Goal: Task Accomplishment & Management: Manage account settings

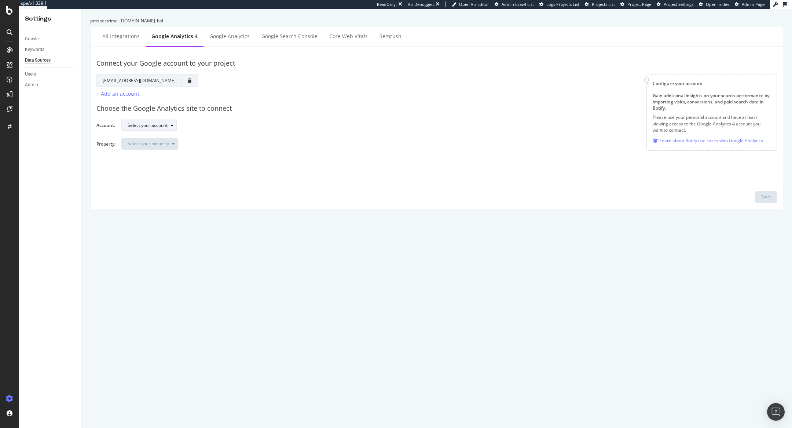
click at [166, 124] on div "Select your account" at bounding box center [148, 125] width 40 height 4
click at [165, 138] on div "*SOLLYAZAR.COM" at bounding box center [150, 138] width 38 height 6
click at [166, 147] on div "Select your property" at bounding box center [153, 144] width 50 height 10
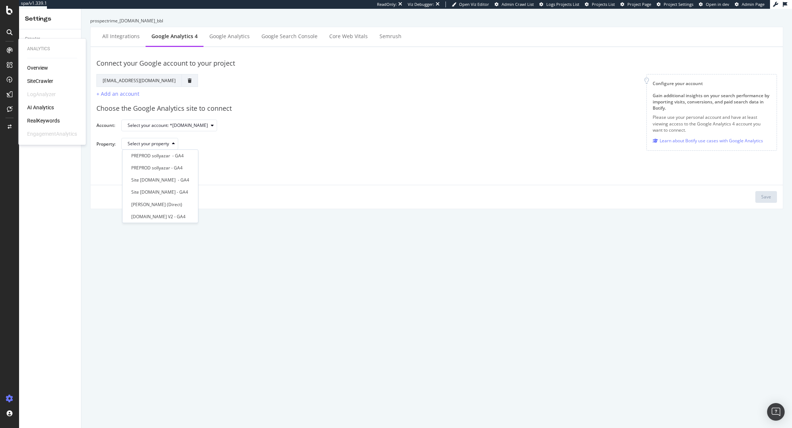
click at [40, 82] on div "SiteCrawler" at bounding box center [40, 80] width 26 height 7
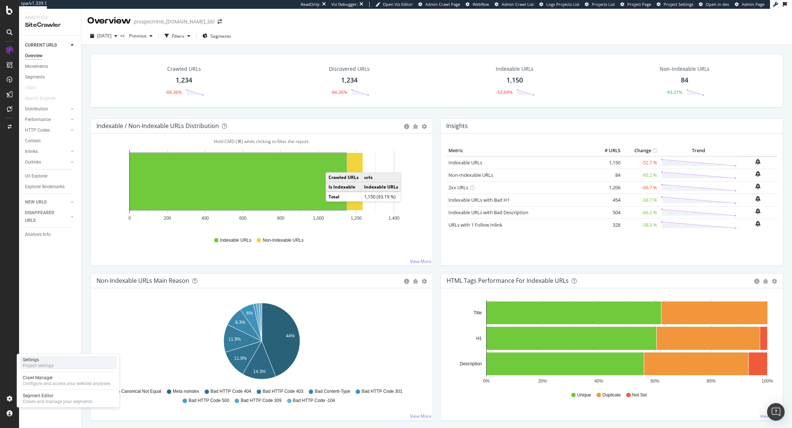
click at [49, 367] on div "Project settings" at bounding box center [38, 366] width 31 height 6
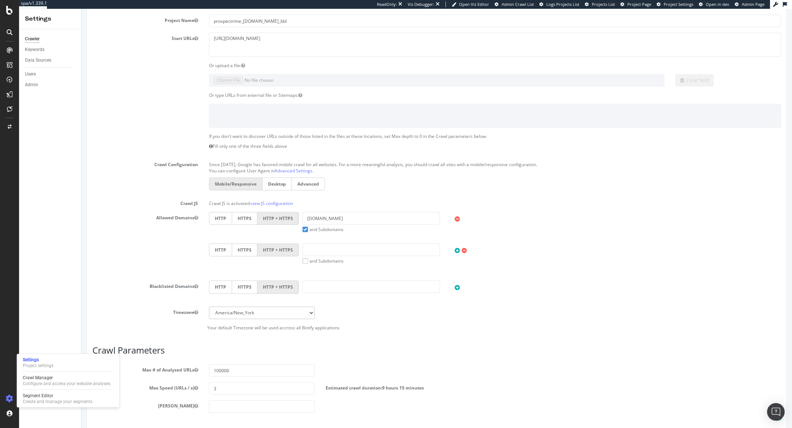
scroll to position [213, 0]
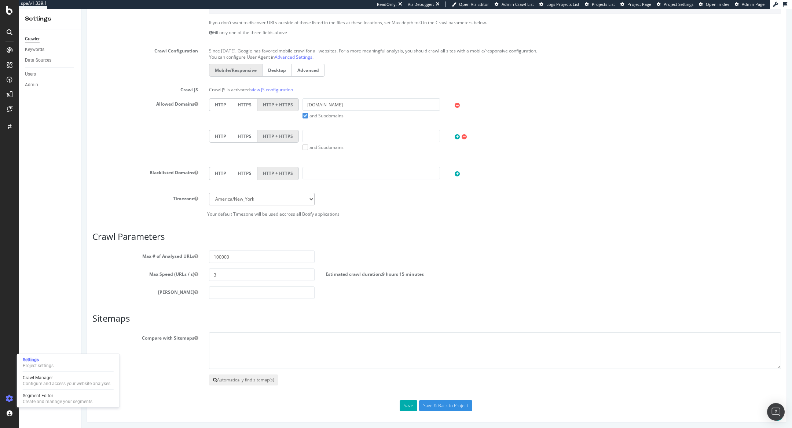
click at [249, 378] on button "Automatically find sitemap(s)" at bounding box center [243, 379] width 69 height 11
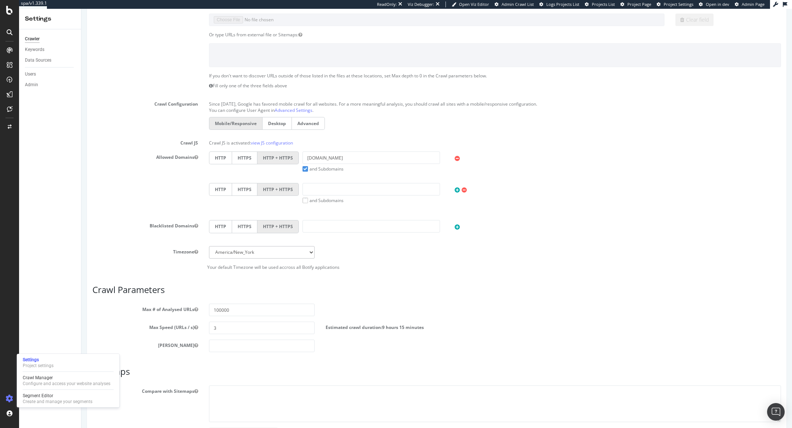
scroll to position [0, 0]
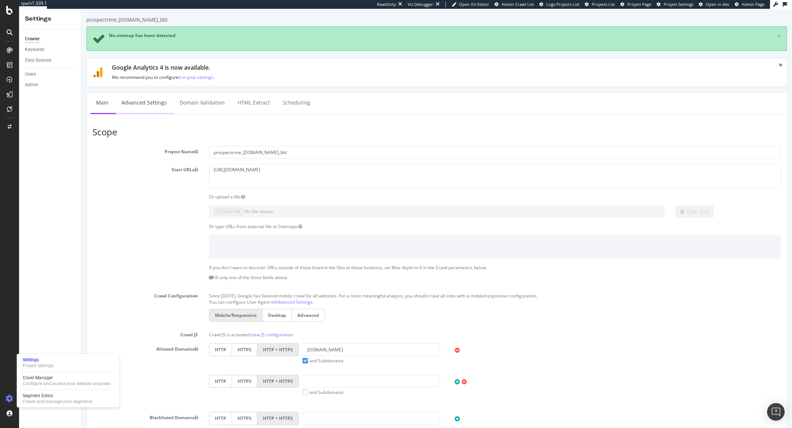
click at [146, 98] on link "Advanced Settings" at bounding box center [144, 103] width 56 height 20
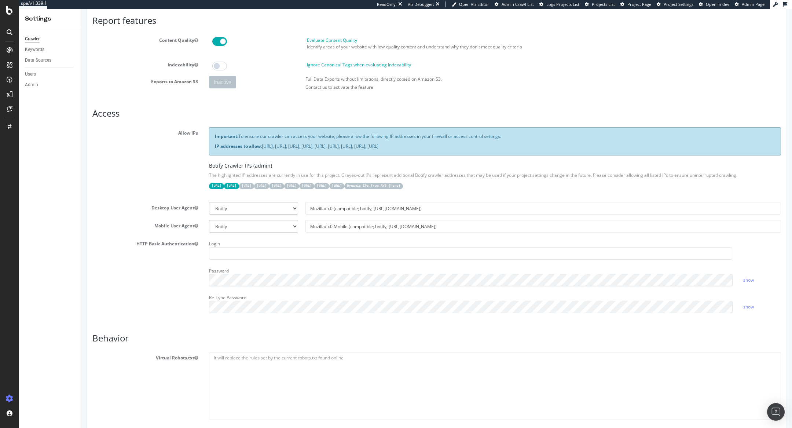
scroll to position [77, 0]
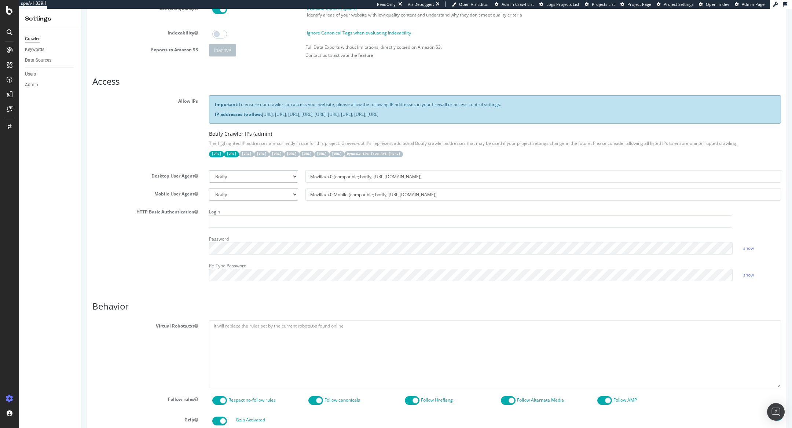
click at [240, 172] on select "Botify Googlebot Chrome Firefox Edge Custom" at bounding box center [253, 176] width 89 height 12
select select "Mozilla/5.0 (compatible; Googlebot/2.1; +http://www.google.com/bot.html)"
click at [209, 170] on select "Botify Googlebot Chrome Firefox Edge Custom" at bounding box center [253, 176] width 89 height 12
type input "Mozilla/5.0 (compatible; Googlebot/2.1; +http://www.google.com/bot.html)"
click at [234, 196] on select "Botify Googlebot Safari iPhone Safari iPad Chrome Android Custom" at bounding box center [253, 194] width 89 height 12
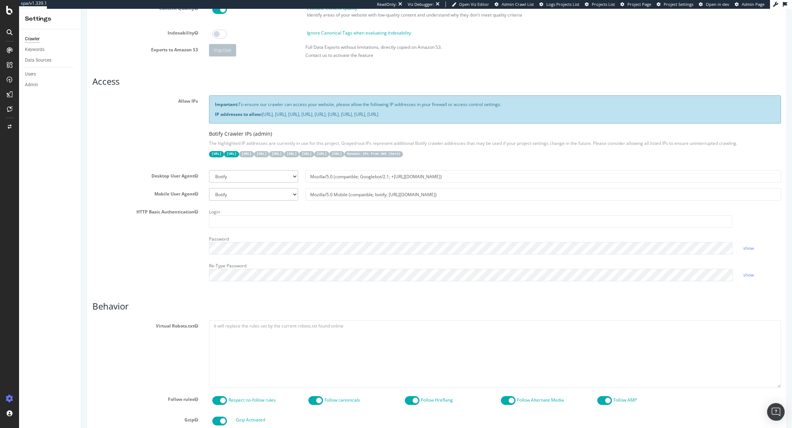
select select "Mozilla/5.0 (Linux; Android 6.0.1; Nexus 5X Build/MMB29P) AppleWebKit/537.36 (K…"
click at [209, 188] on select "Botify Googlebot Safari iPhone Safari iPad Chrome Android Custom" at bounding box center [253, 194] width 89 height 12
type input "Mozilla/5.0 (Linux; Android 6.0.1; Nexus 5X Build/MMB29P) AppleWebKit/537.36 (K…"
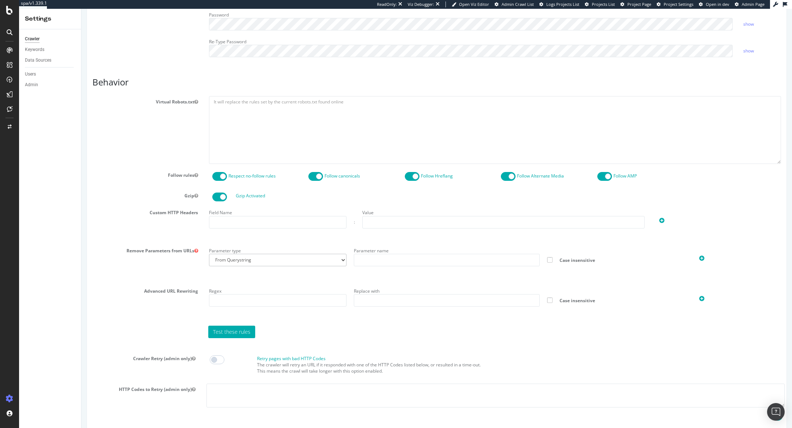
scroll to position [456, 0]
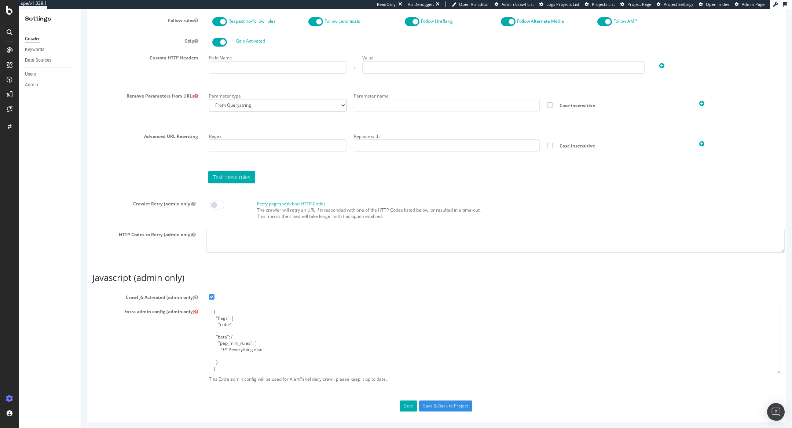
click at [743, 3] on span "Admin Page" at bounding box center [753, 3] width 23 height 5
click at [449, 405] on input "Save & Back to Project" at bounding box center [445, 405] width 53 height 11
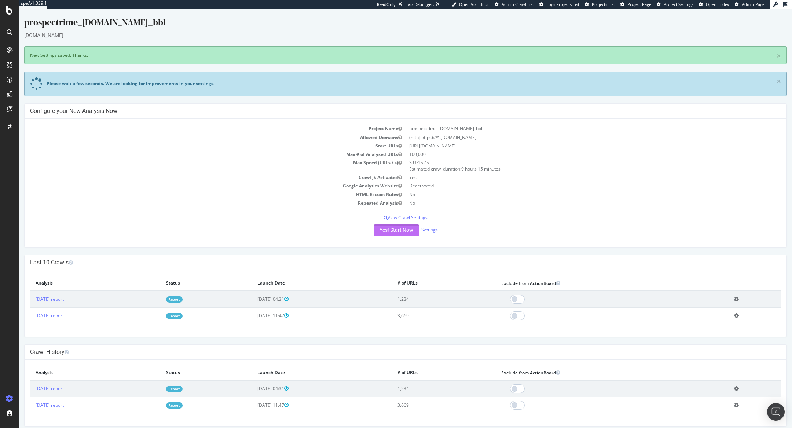
click at [390, 232] on button "Yes! Start Now" at bounding box center [396, 230] width 45 height 12
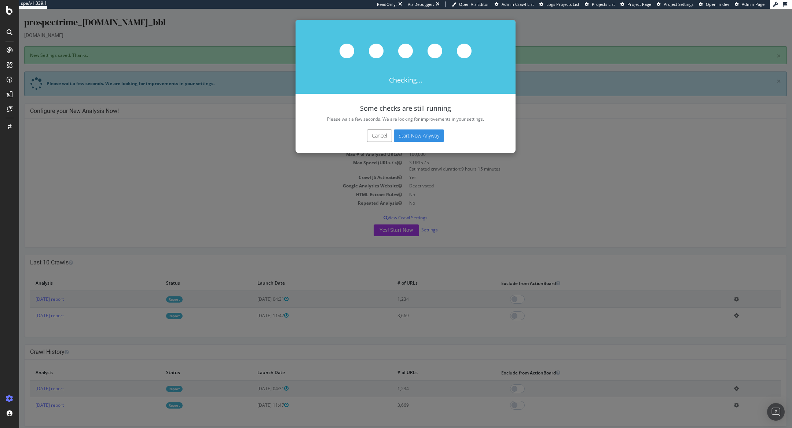
click at [418, 140] on button "Start Now Anyway" at bounding box center [419, 135] width 50 height 12
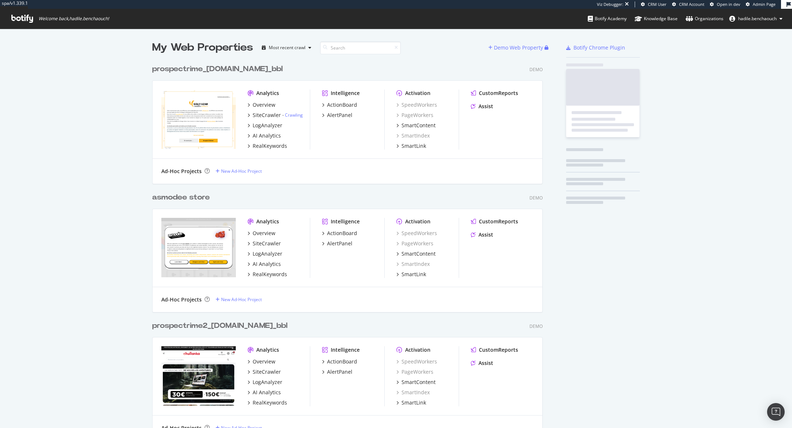
scroll to position [8306, 396]
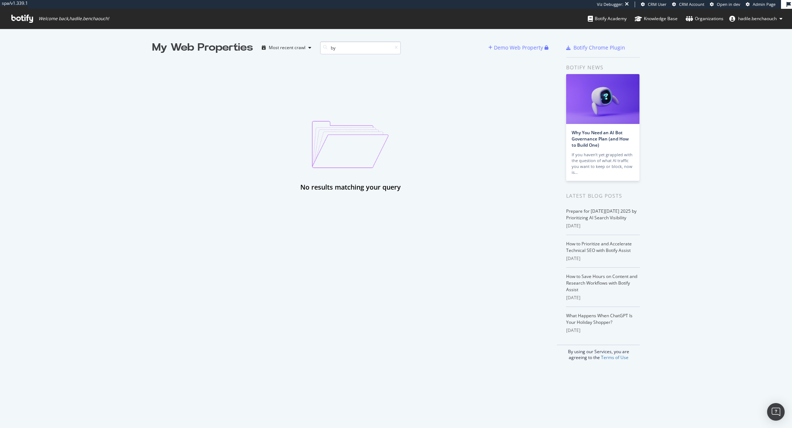
type input "b"
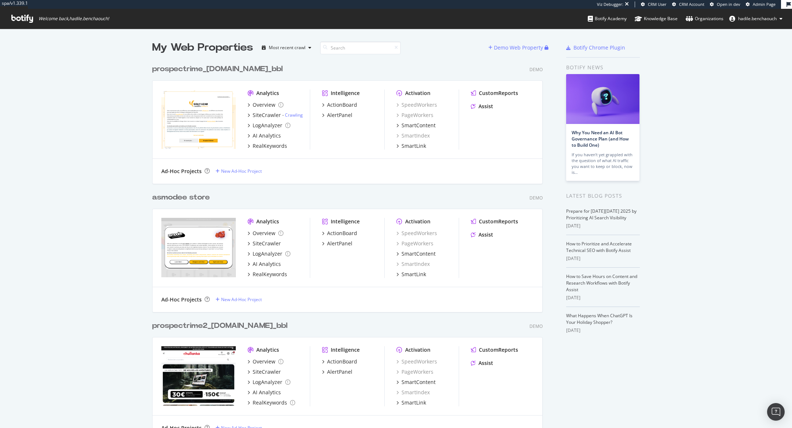
click at [756, 3] on span "Admin Page" at bounding box center [764, 3] width 23 height 5
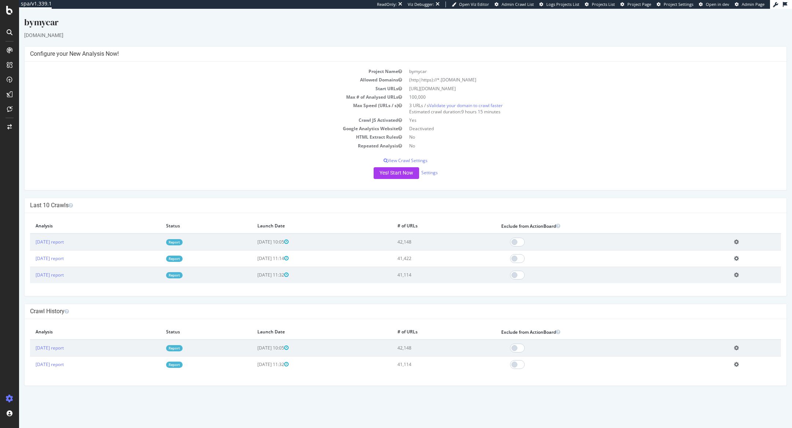
click at [183, 239] on link "Report" at bounding box center [174, 242] width 16 height 6
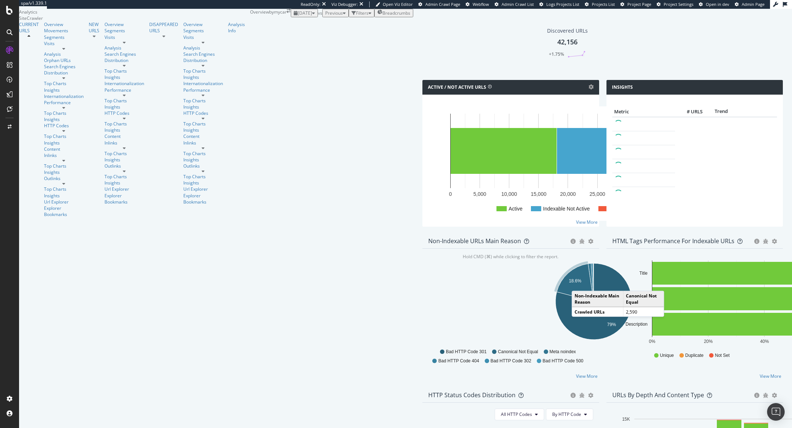
click at [11, 398] on icon at bounding box center [10, 399] width 6 height 6
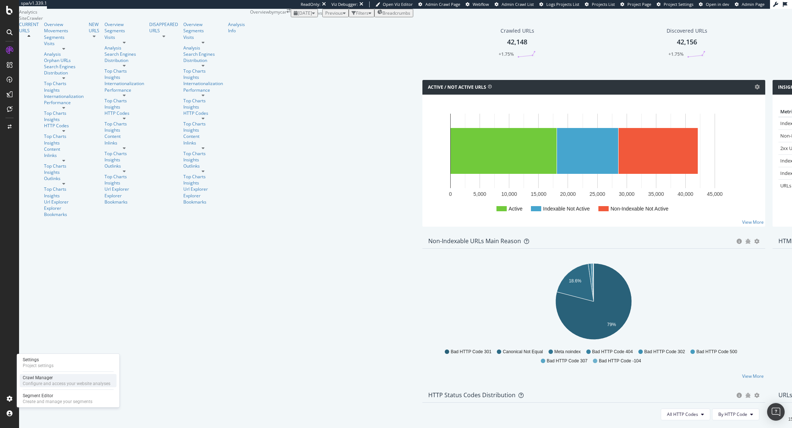
click at [37, 383] on div "Configure and access your website analyses" at bounding box center [67, 384] width 88 height 6
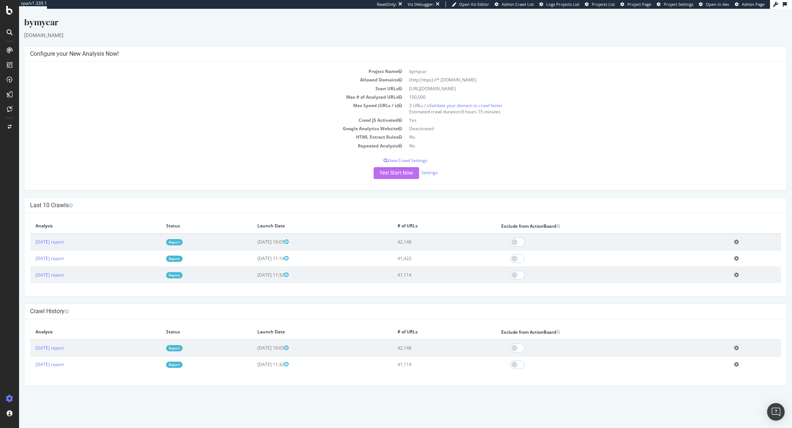
click at [384, 175] on button "Yes! Start Now" at bounding box center [396, 173] width 45 height 12
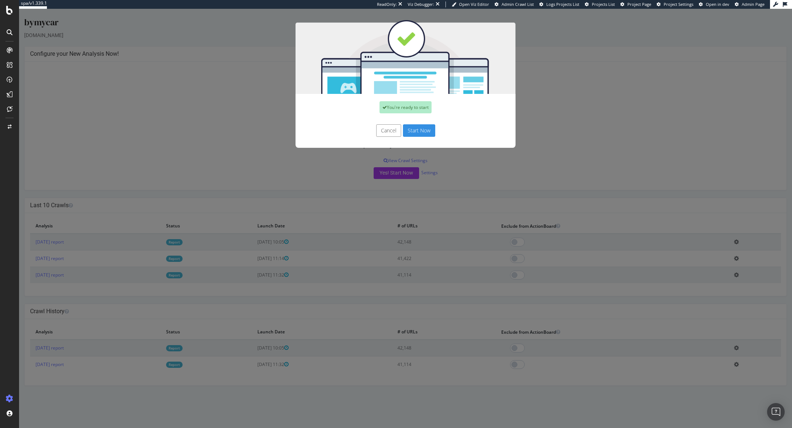
click at [425, 131] on button "Start Now" at bounding box center [419, 130] width 32 height 12
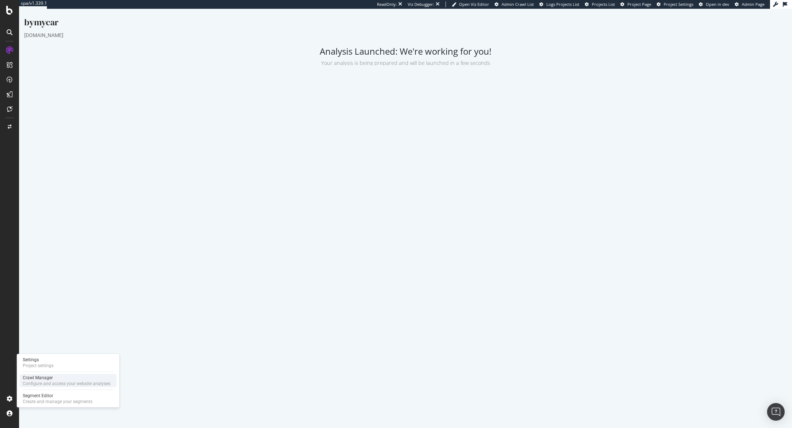
click at [36, 378] on div "Crawl Manager" at bounding box center [67, 378] width 88 height 6
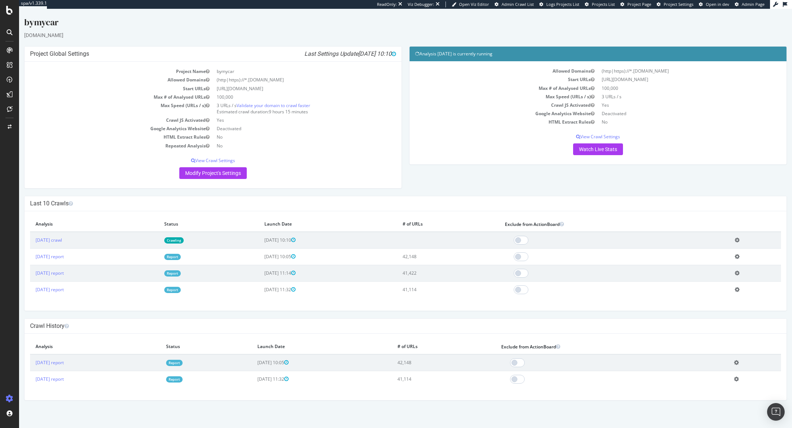
click at [181, 258] on link "Report" at bounding box center [172, 257] width 16 height 6
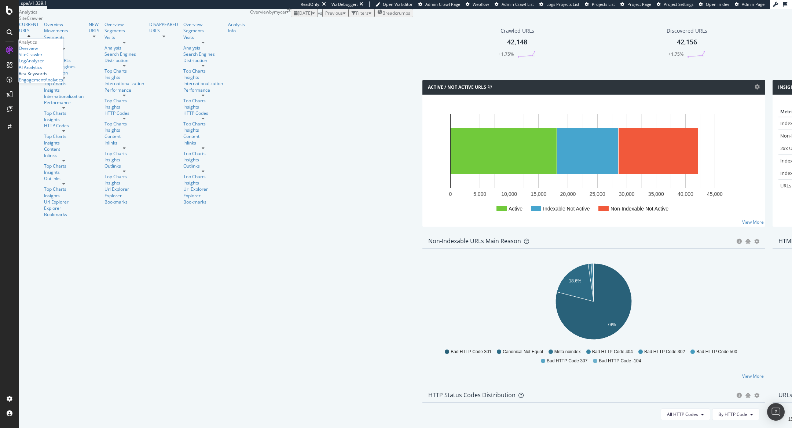
click at [46, 77] on div "RealKeywords" at bounding box center [33, 73] width 29 height 6
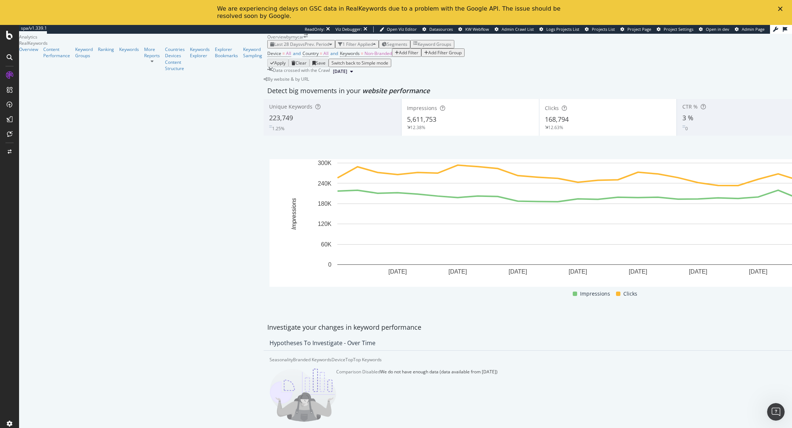
click at [399, 56] on div "Add Filter" at bounding box center [408, 52] width 19 height 6
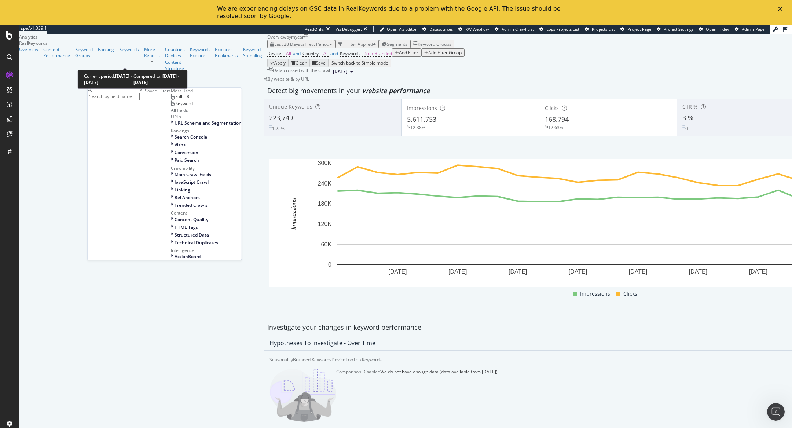
click at [300, 47] on span "vs Prev. Period" at bounding box center [314, 44] width 29 height 6
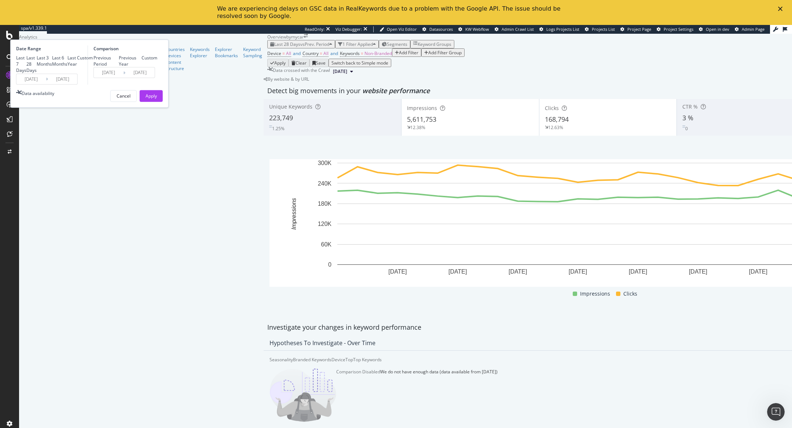
click at [52, 67] on div "Last 3 Months" at bounding box center [44, 61] width 15 height 12
type input "2025/07/05"
type input "2025/04/04"
type input "2025/07/04"
click at [157, 99] on div "Apply" at bounding box center [151, 96] width 11 height 6
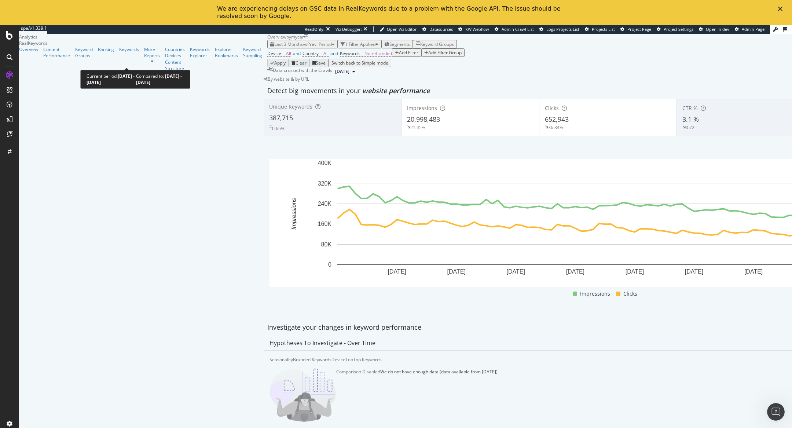
click at [303, 47] on span "vs Prev. Period" at bounding box center [317, 44] width 29 height 6
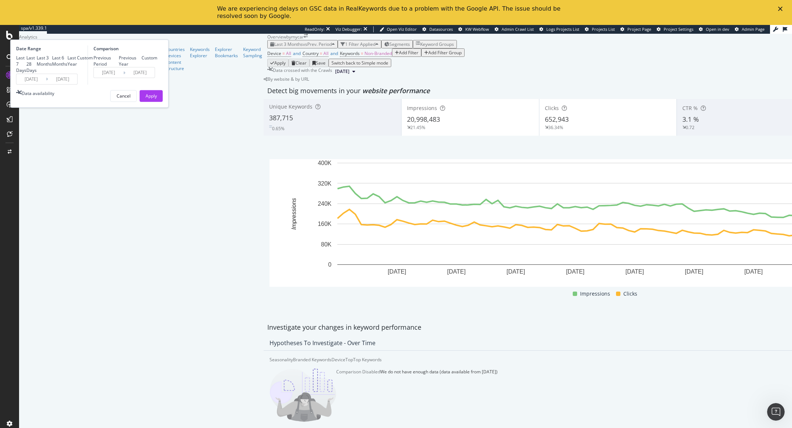
click at [67, 67] on div "Last 6 Months" at bounding box center [59, 61] width 15 height 12
type input "2025/04/05"
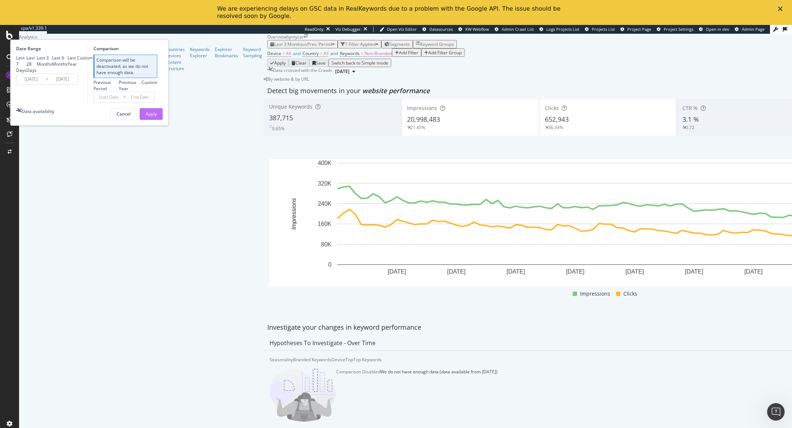
click at [157, 117] on div "Apply" at bounding box center [151, 114] width 11 height 6
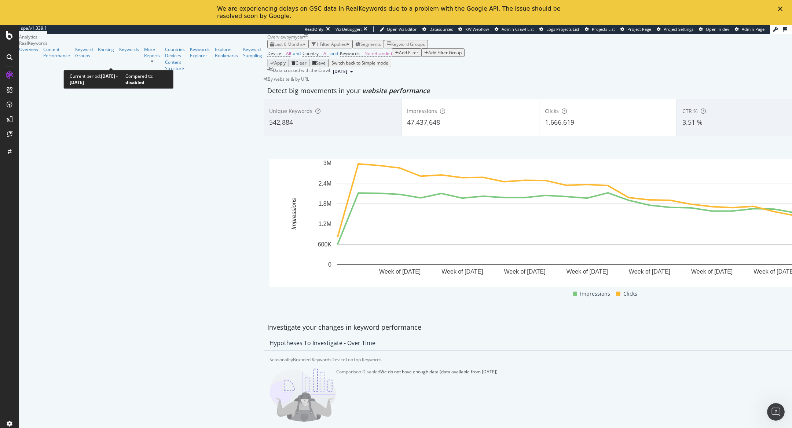
click at [274, 47] on span "Last 6 Months" at bounding box center [288, 44] width 29 height 6
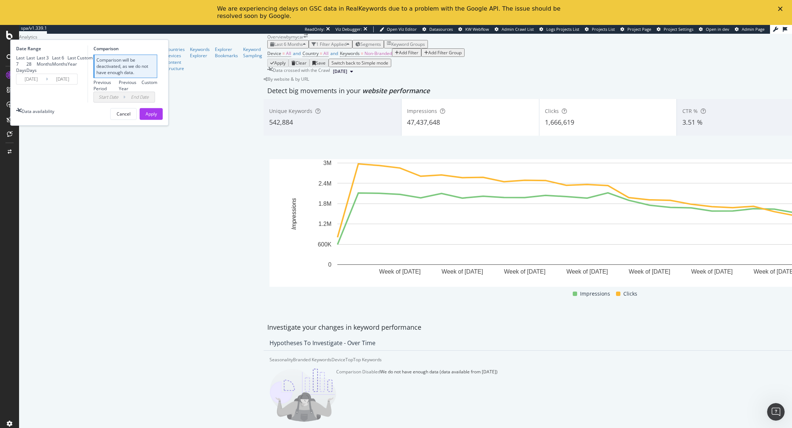
click at [52, 67] on div "Last 3 Months" at bounding box center [44, 61] width 15 height 12
type input "2025/07/05"
type input "2025/04/04"
type input "2025/07/04"
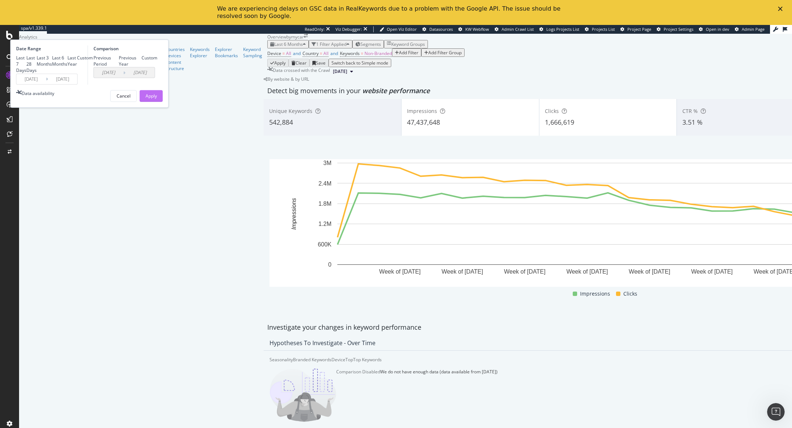
click at [163, 102] on button "Apply" at bounding box center [151, 96] width 23 height 12
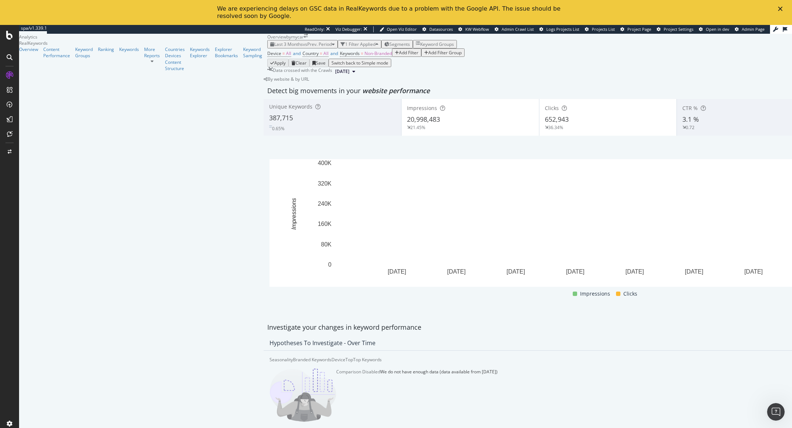
scroll to position [639, 0]
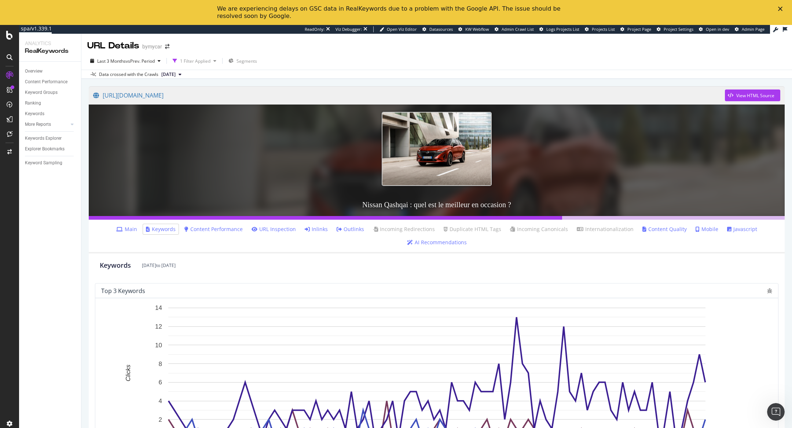
click at [128, 224] on li "Main" at bounding box center [126, 229] width 27 height 10
click at [132, 227] on link "Main" at bounding box center [126, 228] width 21 height 7
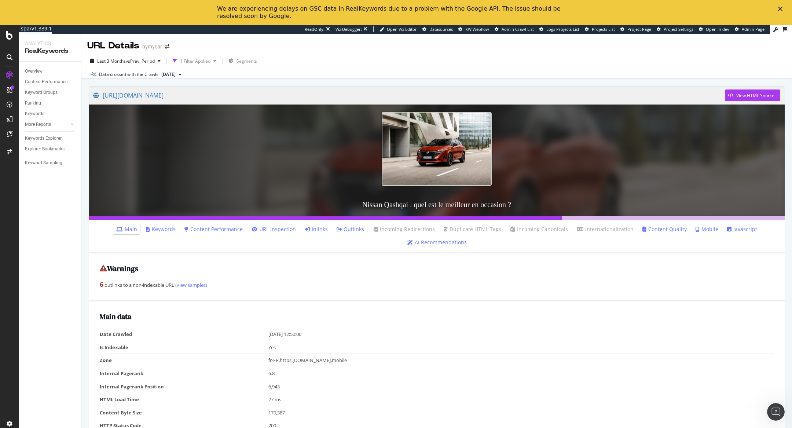
click at [321, 232] on link "Inlinks" at bounding box center [316, 228] width 23 height 7
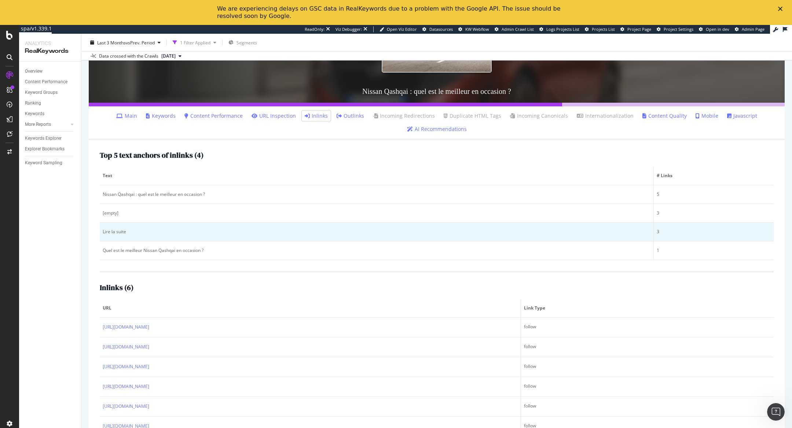
scroll to position [109, 0]
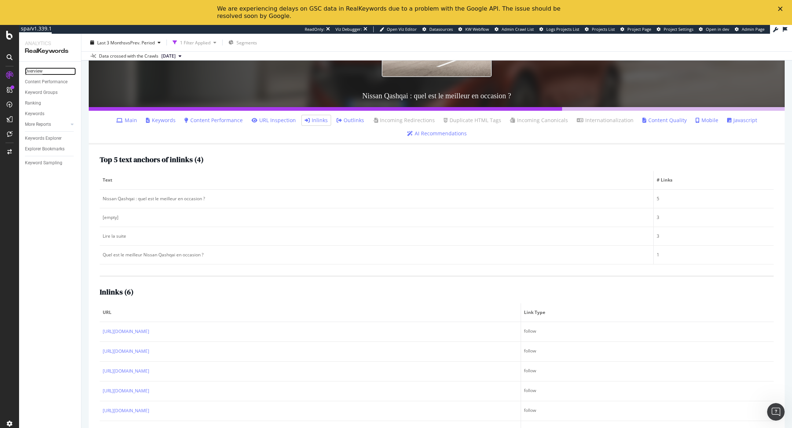
click at [32, 72] on div "Overview" at bounding box center [34, 71] width 18 height 8
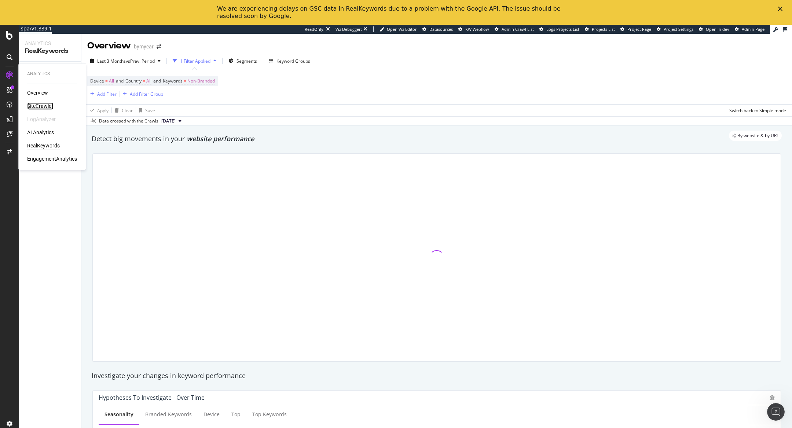
click at [39, 103] on div "SiteCrawler" at bounding box center [40, 105] width 26 height 7
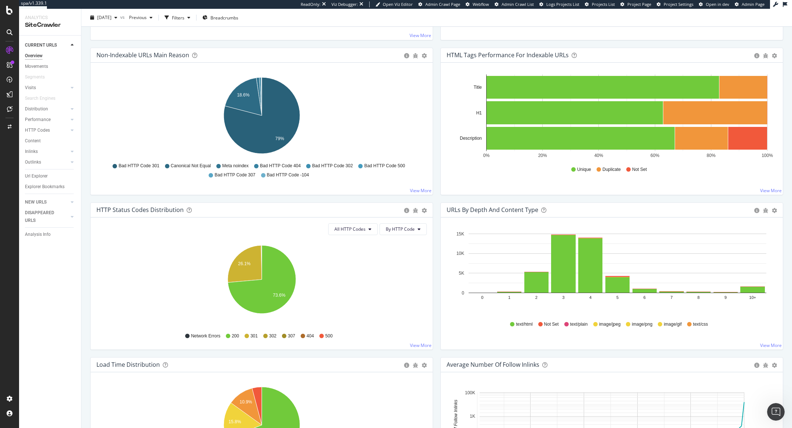
scroll to position [230, 0]
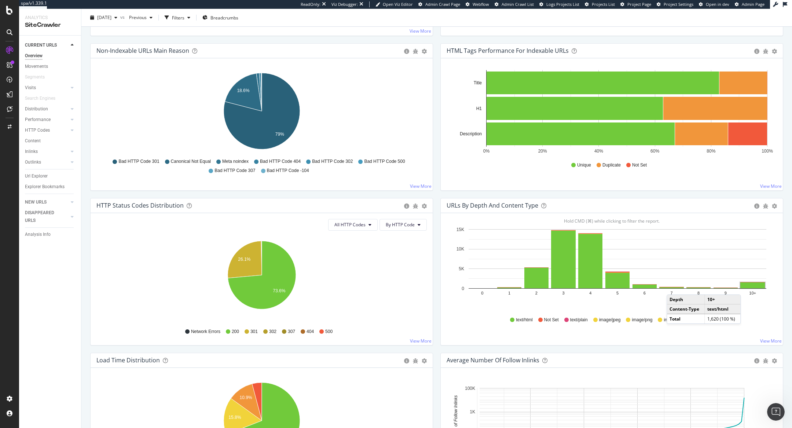
click at [748, 286] on rect "A chart." at bounding box center [752, 285] width 25 height 6
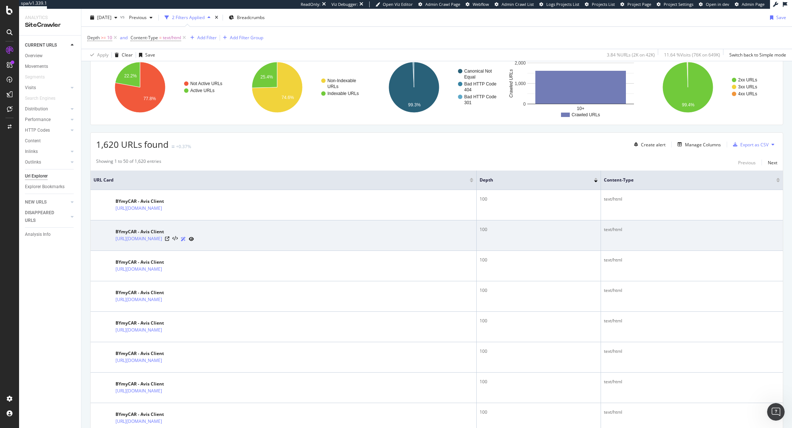
scroll to position [129, 0]
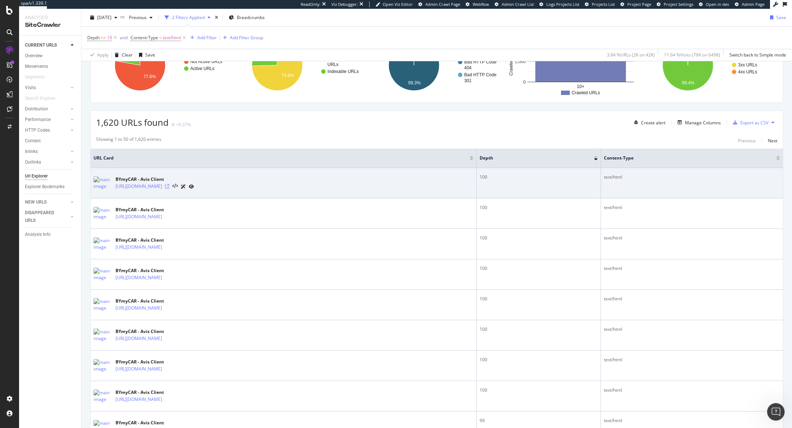
click at [169, 186] on icon at bounding box center [167, 186] width 4 height 4
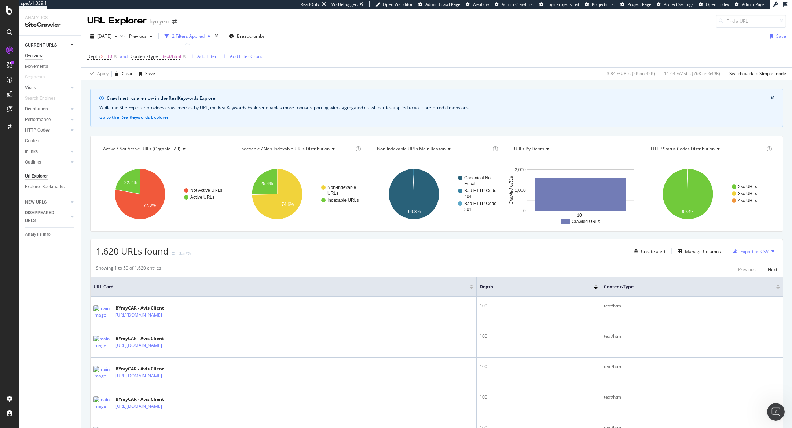
click at [35, 59] on div "Overview" at bounding box center [34, 56] width 18 height 8
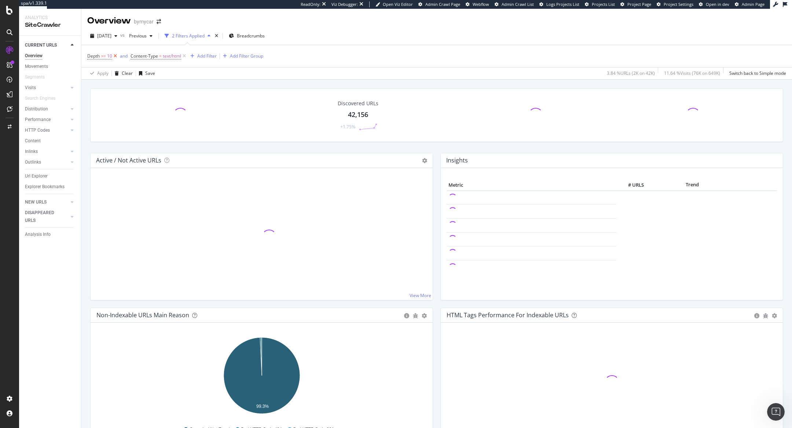
click at [115, 54] on icon at bounding box center [115, 55] width 6 height 7
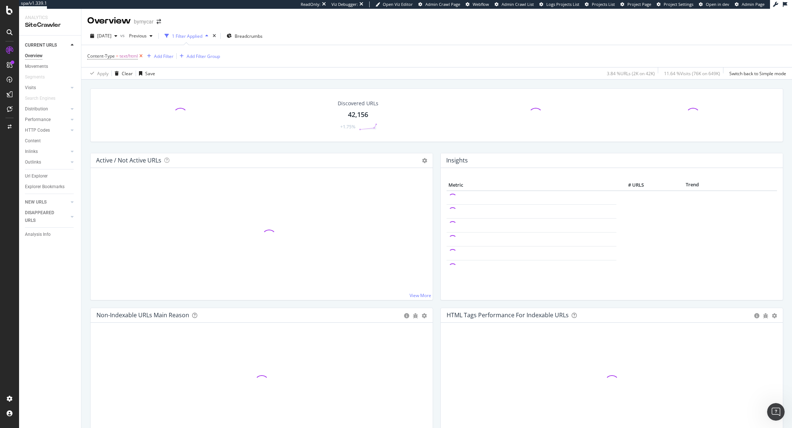
click at [142, 55] on icon at bounding box center [141, 55] width 6 height 7
click at [187, 55] on div "Add Filter Group" at bounding box center [203, 56] width 33 height 6
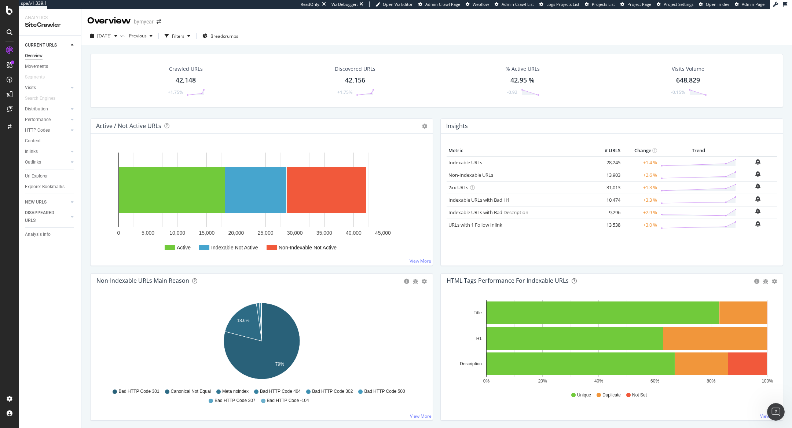
click at [247, 180] on rect "A chart." at bounding box center [255, 190] width 61 height 46
click at [258, 194] on rect "A chart." at bounding box center [255, 190] width 61 height 46
click at [254, 196] on rect "A chart." at bounding box center [255, 190] width 61 height 46
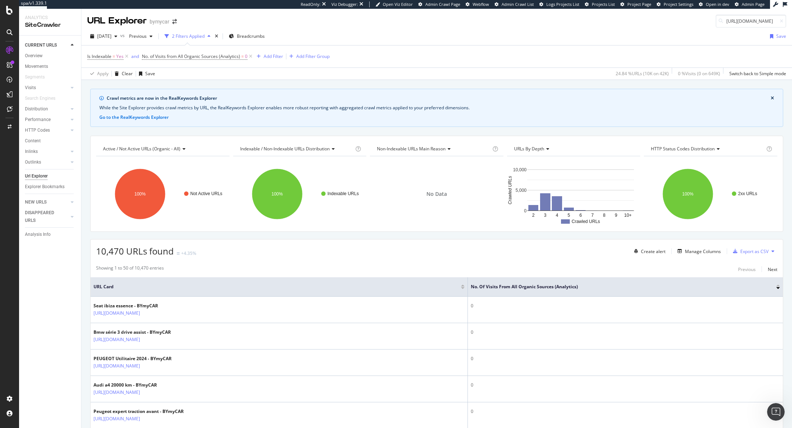
scroll to position [0, 80]
type input "https://www.bymycar.fr/avis-marque/opel/crossland?page=518"
click at [686, 36] on div "BYmyCAR - Avis Client" at bounding box center [712, 33] width 147 height 6
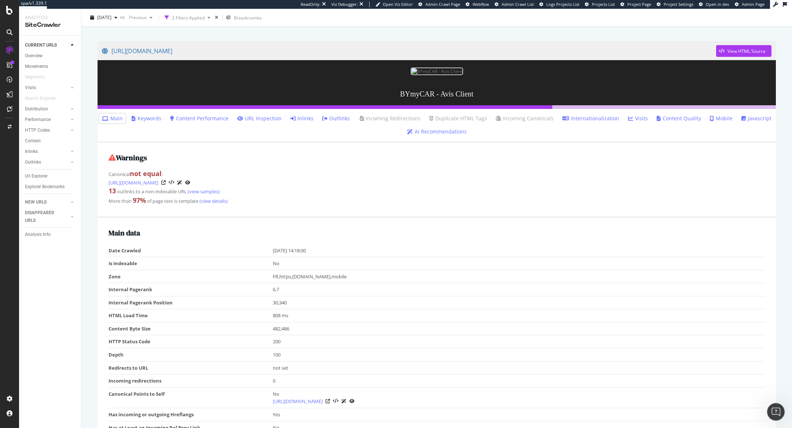
scroll to position [47, 0]
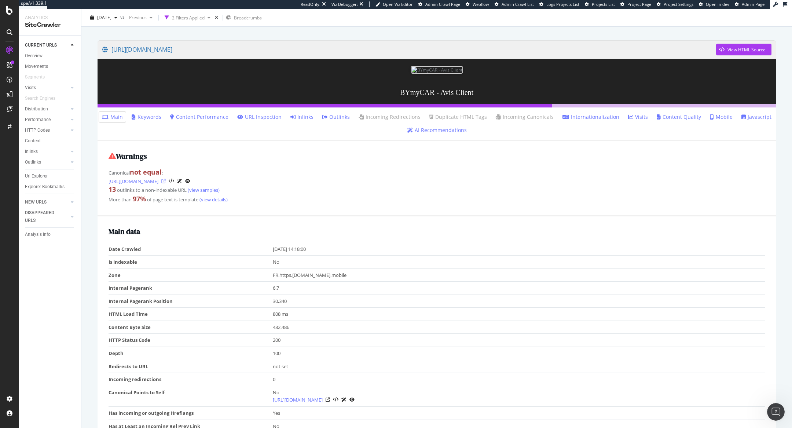
click at [166, 179] on icon at bounding box center [163, 181] width 4 height 4
click at [39, 54] on div "Overview" at bounding box center [34, 56] width 18 height 8
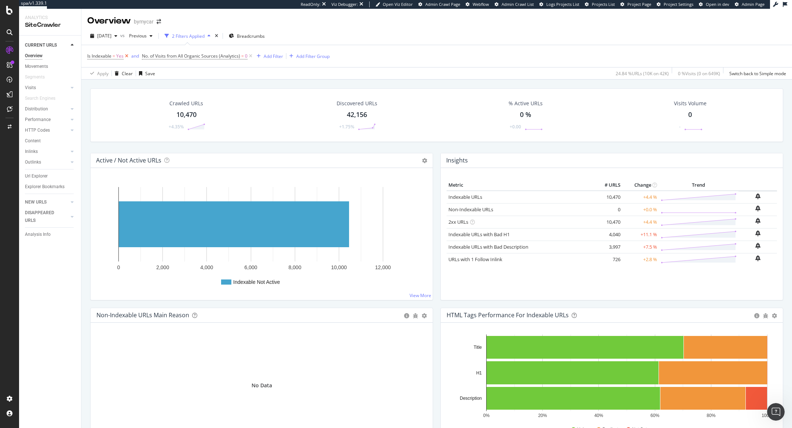
click at [125, 55] on icon at bounding box center [127, 55] width 6 height 7
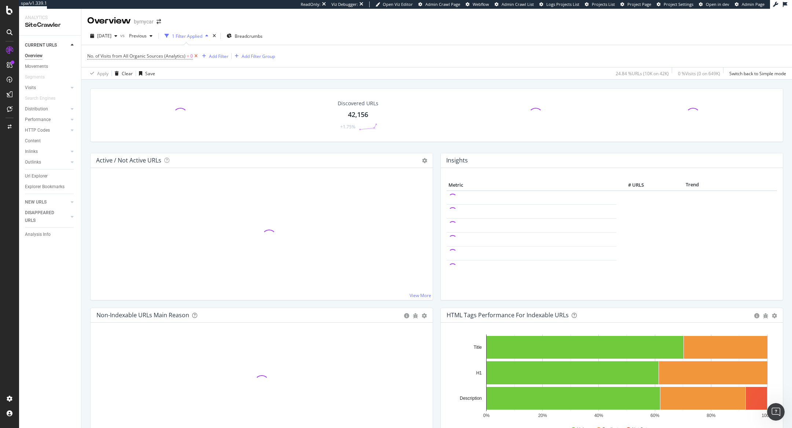
click at [195, 55] on icon at bounding box center [196, 55] width 6 height 7
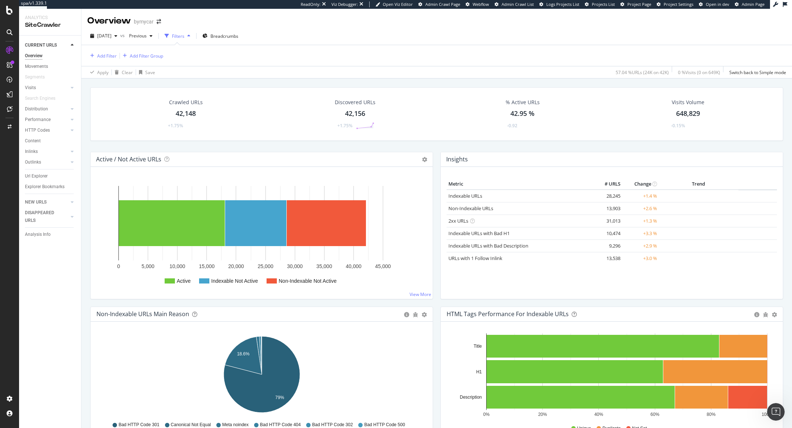
scroll to position [76, 0]
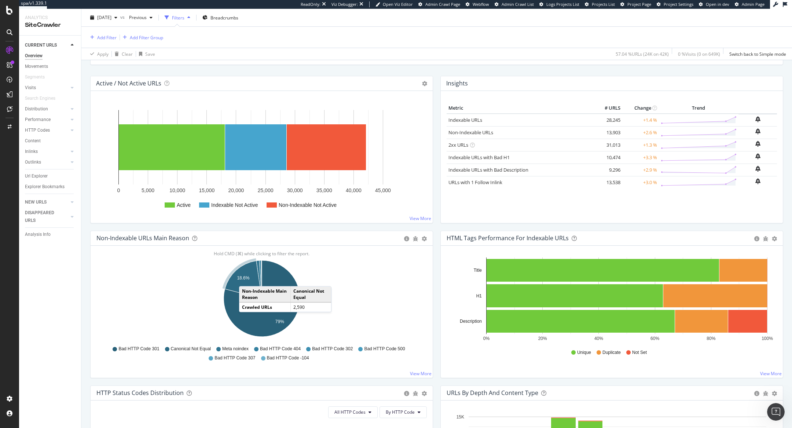
click at [246, 278] on text "18.6%" at bounding box center [243, 277] width 12 height 5
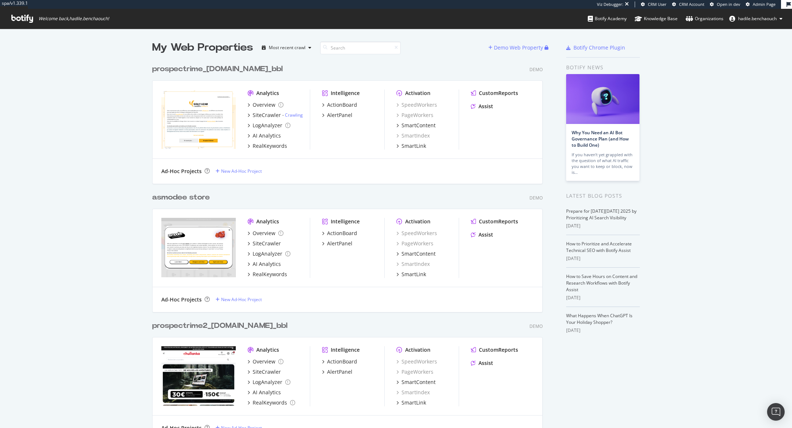
scroll to position [428, 792]
click at [260, 68] on div "prospectrime_[DOMAIN_NAME]_bbl" at bounding box center [217, 69] width 131 height 11
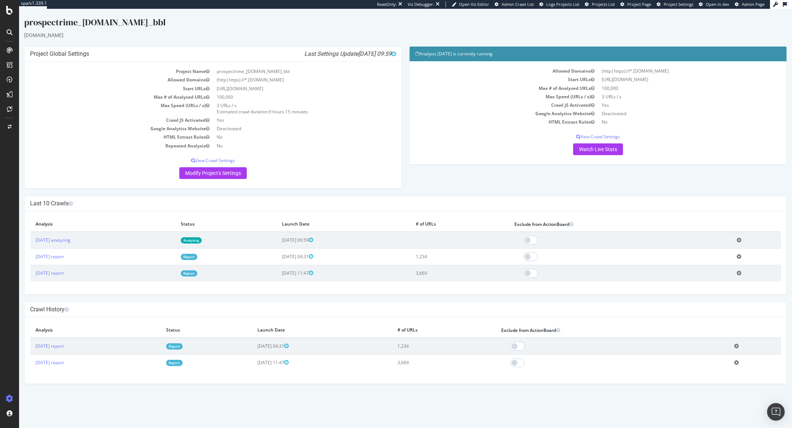
click at [213, 243] on td "Analyzing" at bounding box center [225, 240] width 101 height 17
click at [202, 241] on link "Analyzing" at bounding box center [191, 240] width 21 height 6
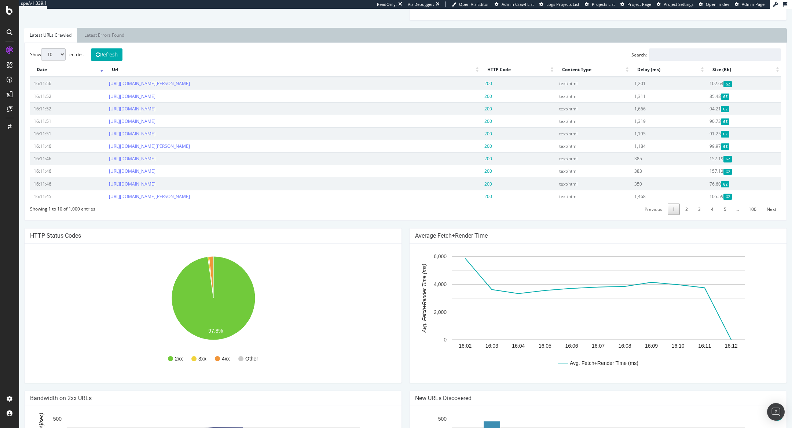
scroll to position [250, 0]
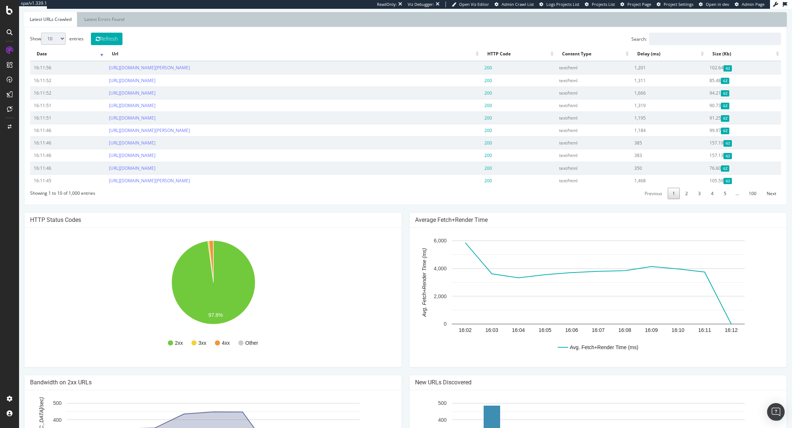
click at [553, 53] on th "HTTP Code" at bounding box center [518, 54] width 75 height 14
click at [551, 51] on th "HTTP Code" at bounding box center [518, 54] width 75 height 14
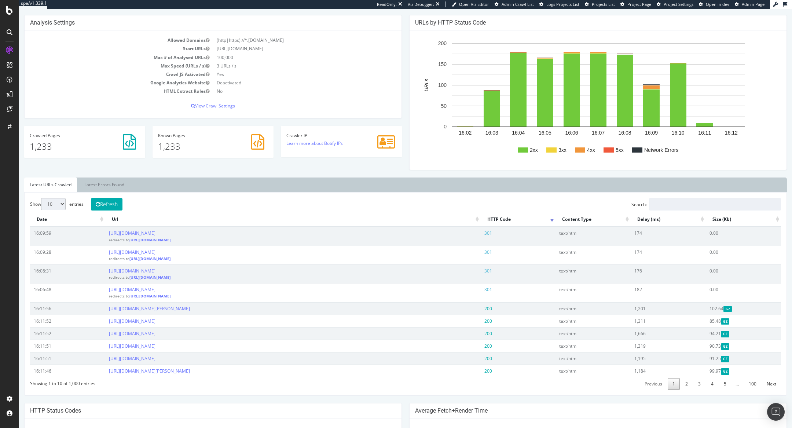
scroll to position [0, 0]
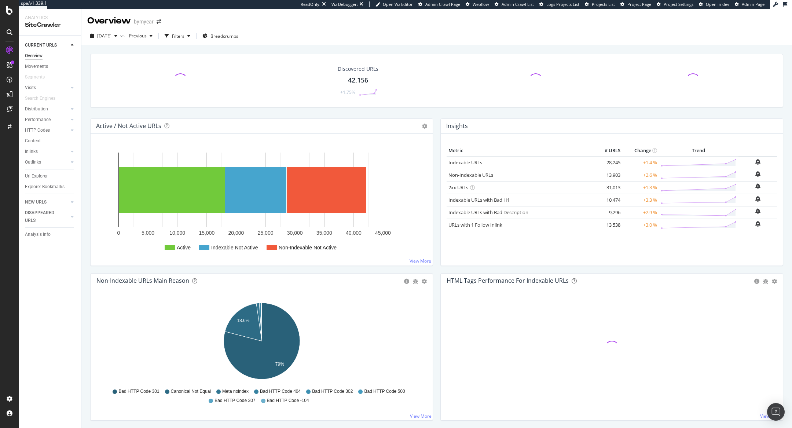
click at [270, 285] on icon "A chart." at bounding box center [262, 341] width 76 height 76
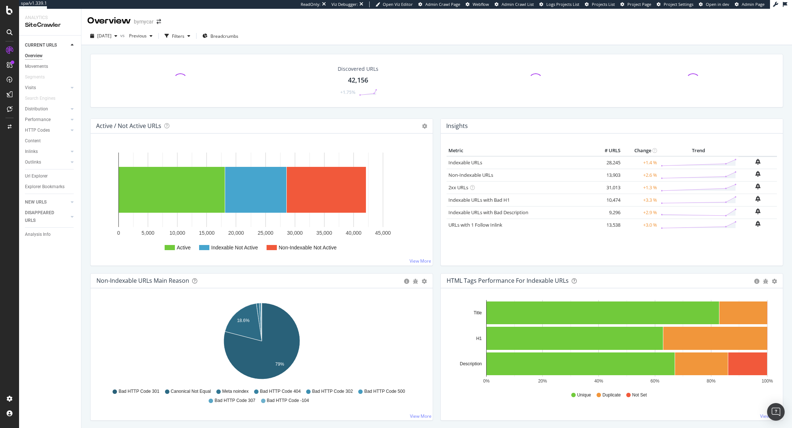
click at [275, 285] on div "Discovered URLs 42,156 +1.75% Active / Not Active URLs Chart (by Value) Chart (…" at bounding box center [436, 254] width 710 height 419
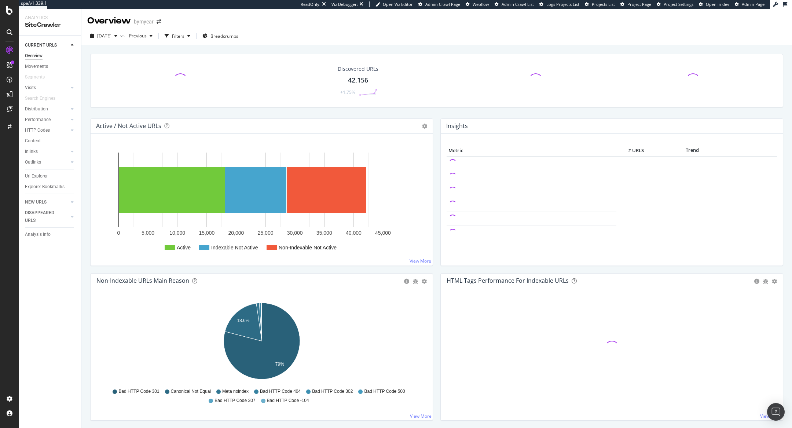
click at [245, 285] on icon "A chart." at bounding box center [243, 322] width 37 height 38
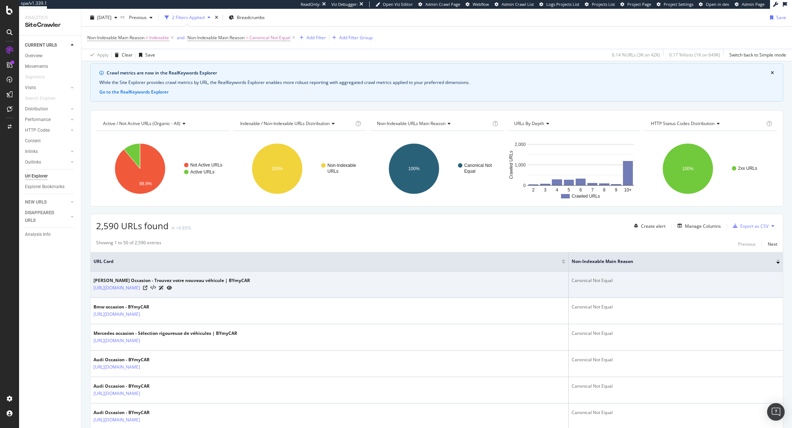
scroll to position [38, 0]
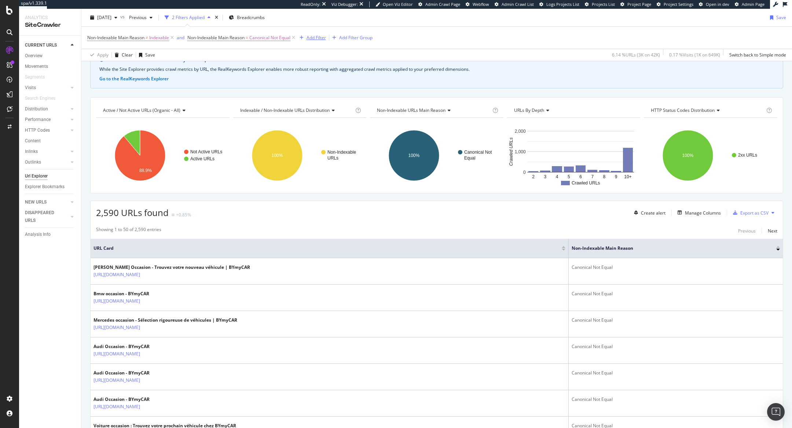
click at [323, 35] on div "Add Filter" at bounding box center [315, 37] width 19 height 6
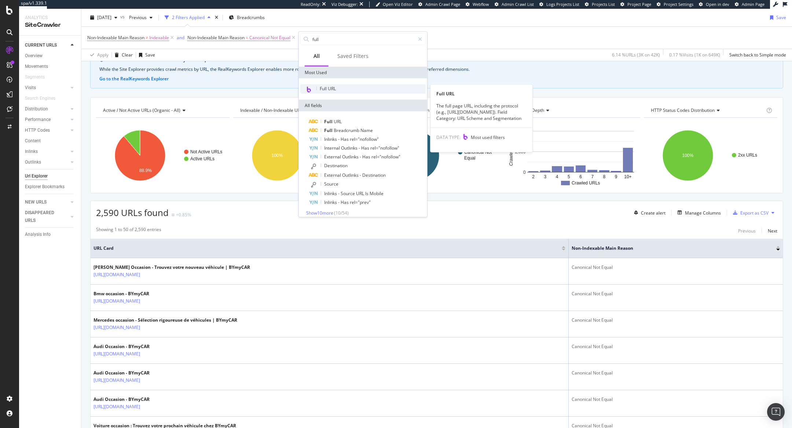
type input "full"
click at [329, 87] on span "Full URL" at bounding box center [328, 88] width 16 height 6
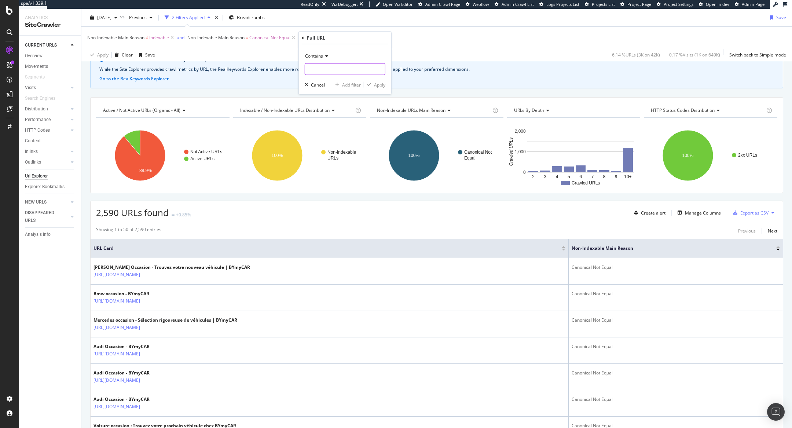
click at [323, 67] on input "text" at bounding box center [345, 69] width 80 height 12
type input "page="
click at [369, 84] on icon "button" at bounding box center [369, 84] width 4 height 4
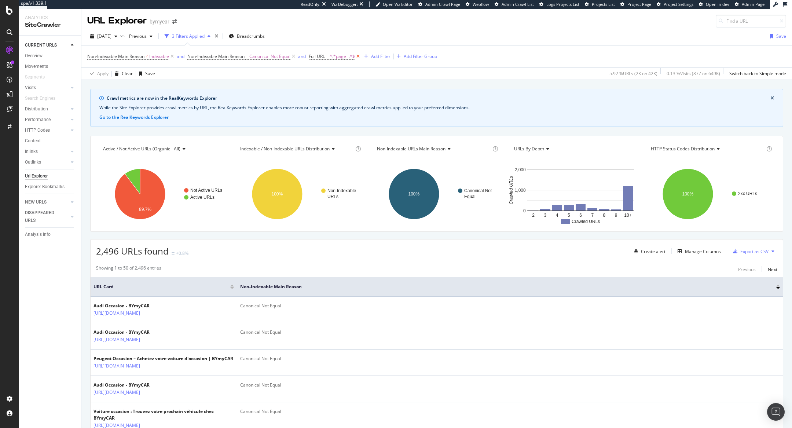
click at [360, 54] on icon at bounding box center [358, 56] width 6 height 7
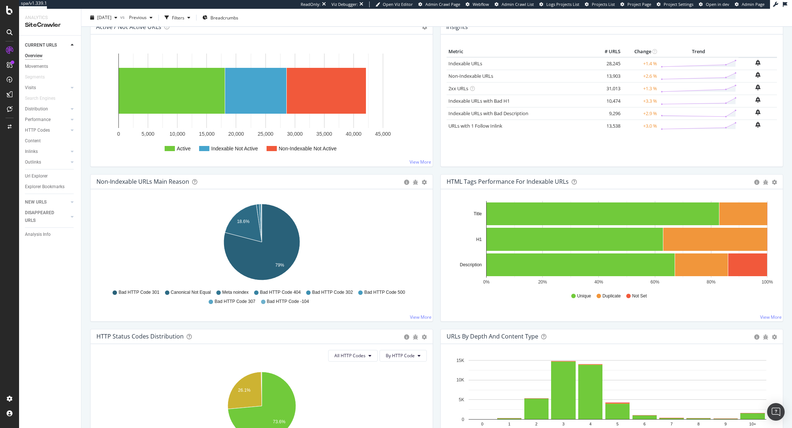
scroll to position [100, 0]
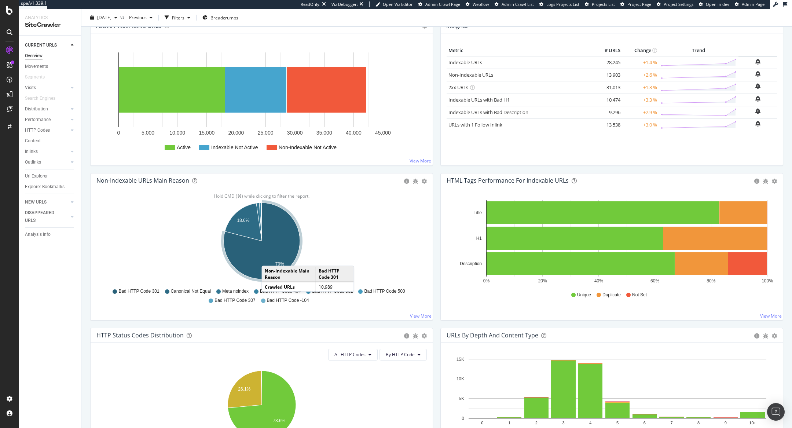
click at [269, 258] on icon "A chart." at bounding box center [262, 241] width 76 height 76
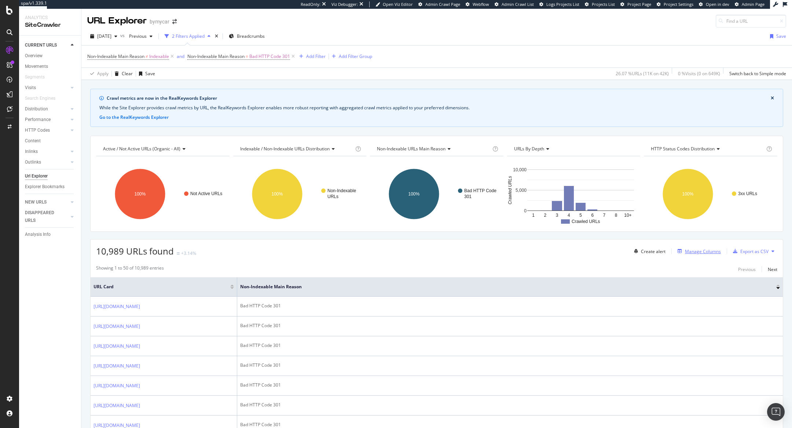
click at [528, 250] on div "Manage Columns" at bounding box center [703, 251] width 36 height 6
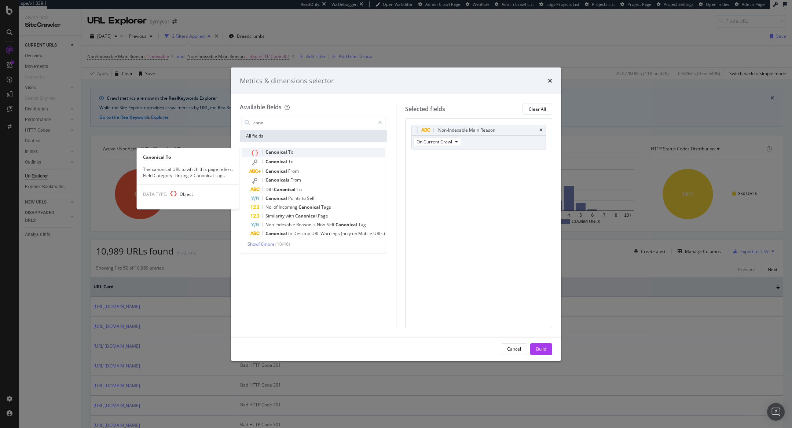
type input "cano"
click at [315, 153] on div "Canonical To" at bounding box center [317, 153] width 135 height 10
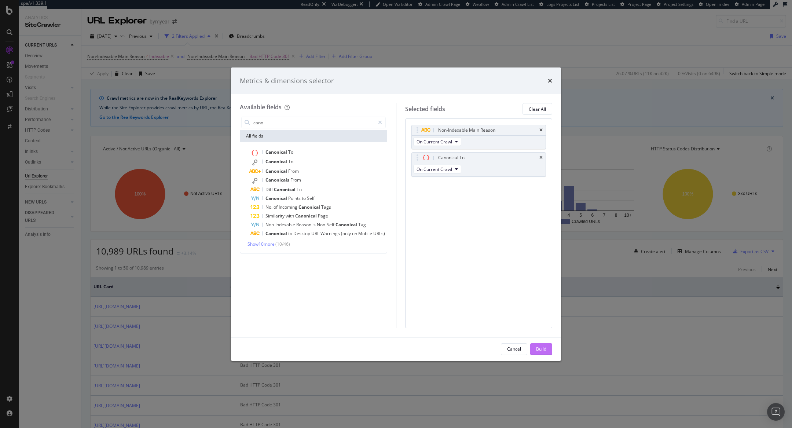
click at [528, 285] on button "Build" at bounding box center [541, 349] width 22 height 12
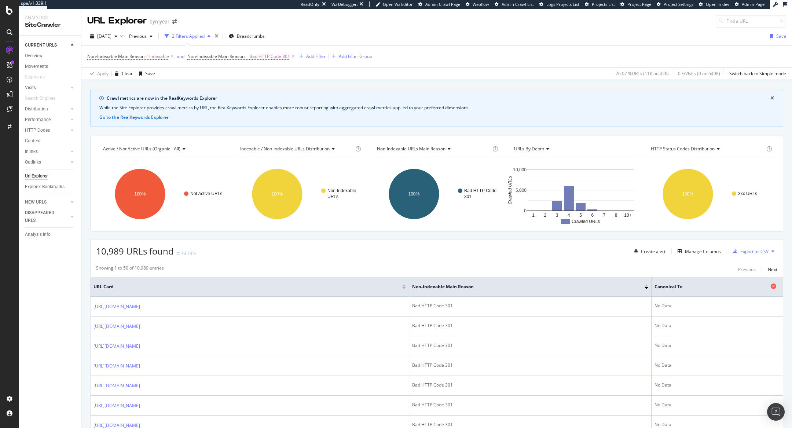
click at [528, 285] on div at bounding box center [774, 286] width 7 height 7
click at [528, 283] on div at bounding box center [774, 286] width 7 height 7
click at [528, 284] on icon at bounding box center [773, 285] width 5 height 5
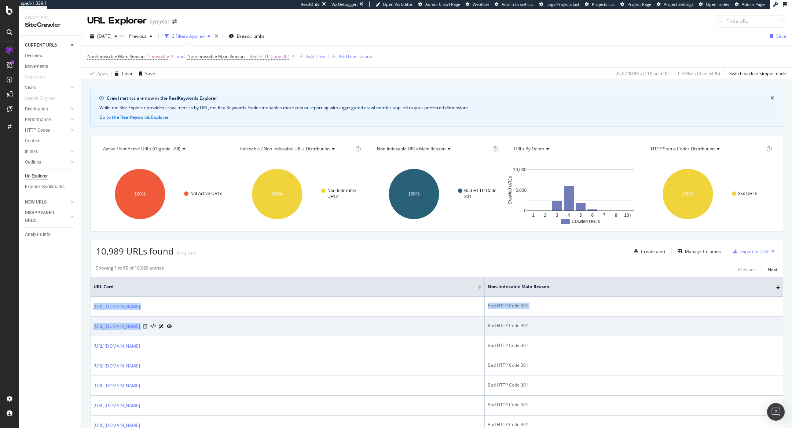
drag, startPoint x: 772, startPoint y: 284, endPoint x: 746, endPoint y: 319, distance: 43.2
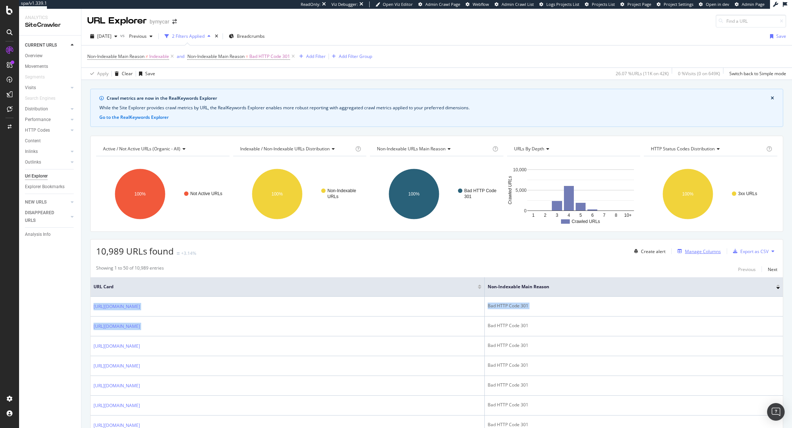
click at [528, 251] on div "Manage Columns" at bounding box center [703, 251] width 36 height 6
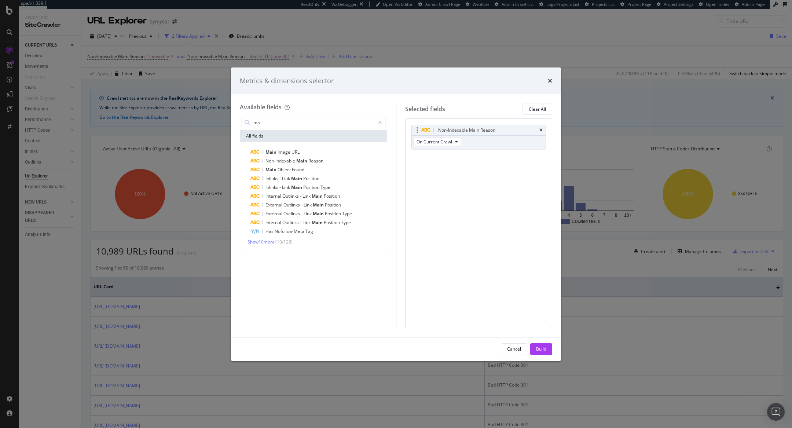
type input "m"
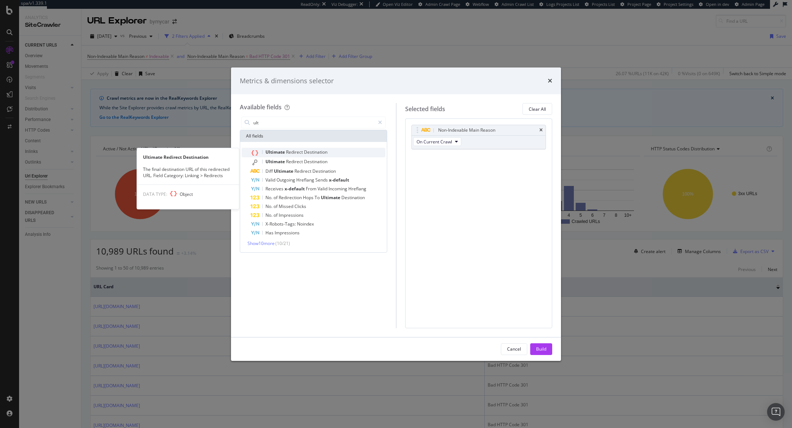
type input "ult"
click at [346, 152] on div "Ultimate Redirect Destination" at bounding box center [317, 153] width 135 height 10
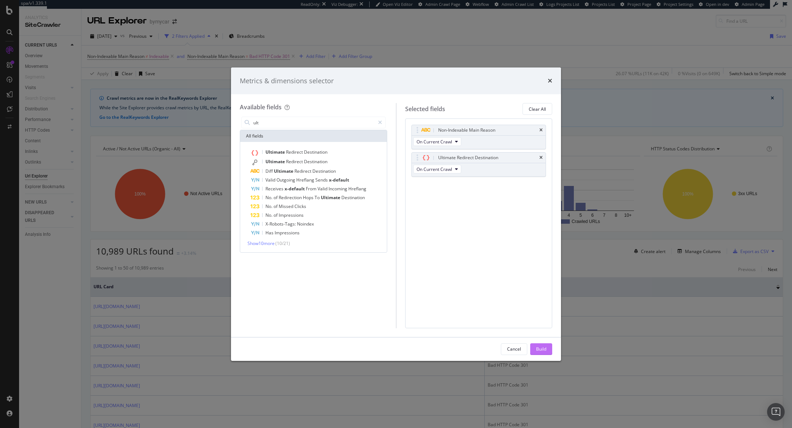
click at [528, 285] on div "Build" at bounding box center [541, 349] width 10 height 6
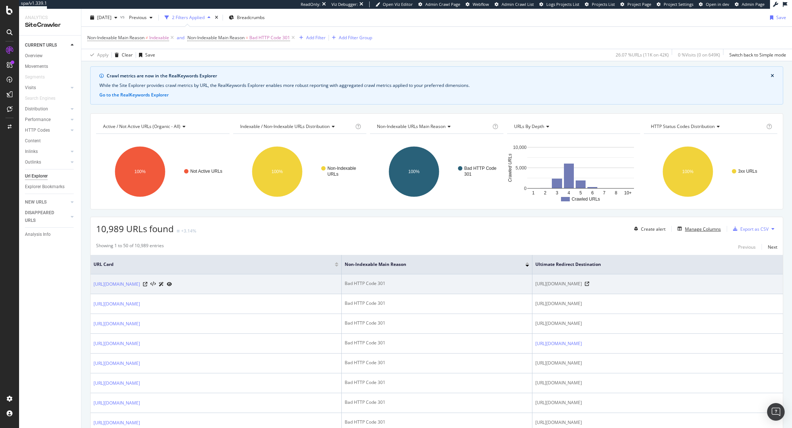
scroll to position [33, 0]
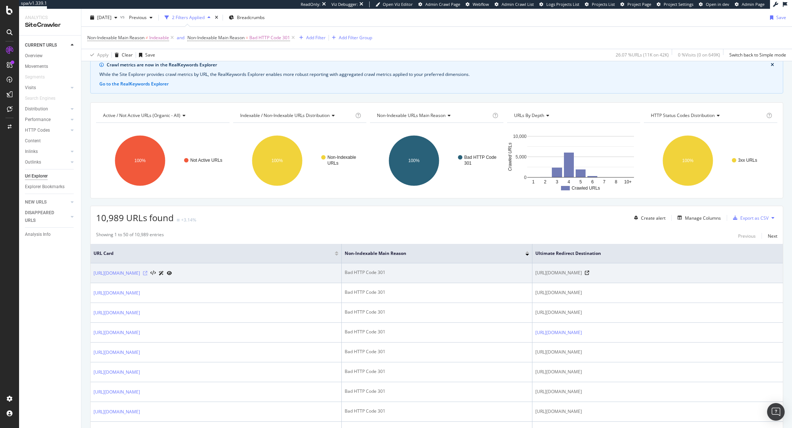
click at [147, 272] on icon at bounding box center [145, 273] width 4 height 4
drag, startPoint x: 594, startPoint y: 280, endPoint x: 502, endPoint y: 268, distance: 92.2
click at [528, 268] on td "https://www.bymycar.fr/rachat-cash/estimation?reprise=1f0a5263-b9d7-69e0-834c-e…" at bounding box center [657, 273] width 250 height 20
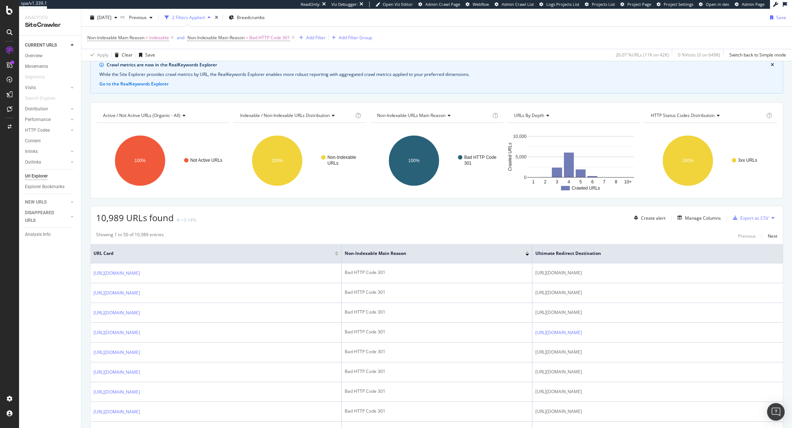
copy span "https://www.bymycar.fr/rachat-cash/estimation?reprise=1f0a5263-b9d7-69e0-834c-e…"
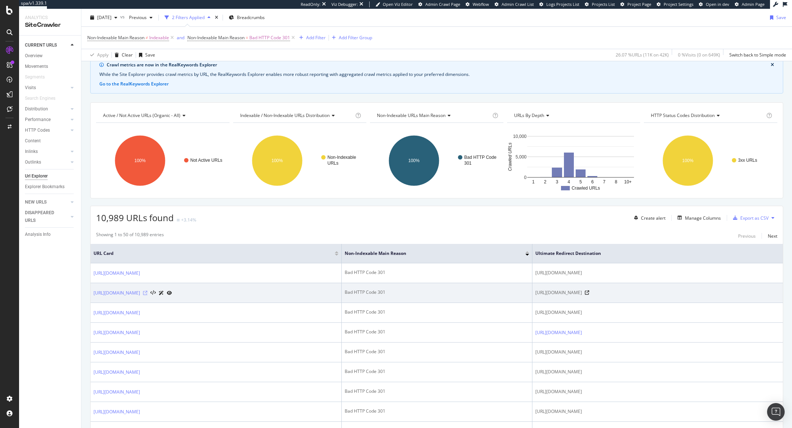
click at [147, 285] on icon at bounding box center [145, 293] width 4 height 4
drag, startPoint x: 504, startPoint y: 297, endPoint x: 596, endPoint y: 303, distance: 92.6
click at [528, 285] on span "https://www.bymycar.fr/rachat-cash/estimation?reprise=1f0a521a-e840-6262-9944-4…" at bounding box center [558, 292] width 47 height 7
drag, startPoint x: 595, startPoint y: 303, endPoint x: 500, endPoint y: 298, distance: 95.5
click at [528, 285] on td "https://www.bymycar.fr/rachat-cash/estimation?reprise=1f0a521a-e840-6262-9944-4…" at bounding box center [657, 293] width 250 height 20
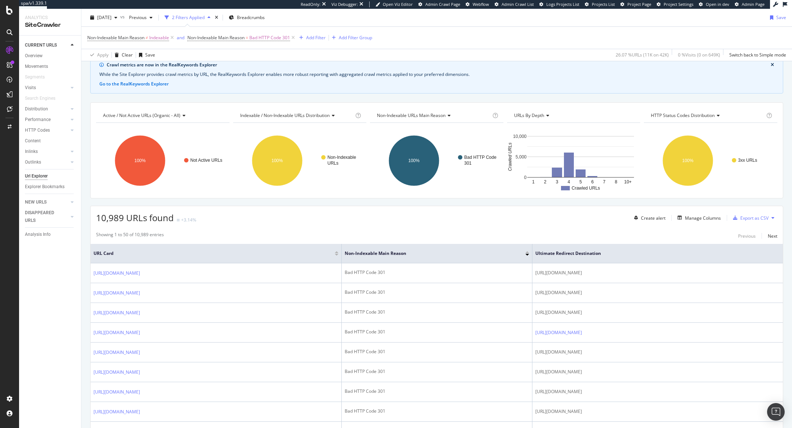
copy span "https://www.bymycar.fr/rachat-cash/estimation?reprise=1f0a521a-e840-6262-9944-4…"
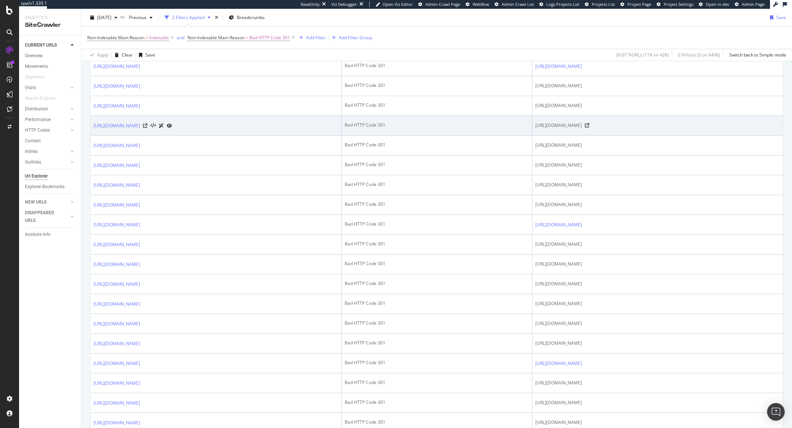
scroll to position [0, 0]
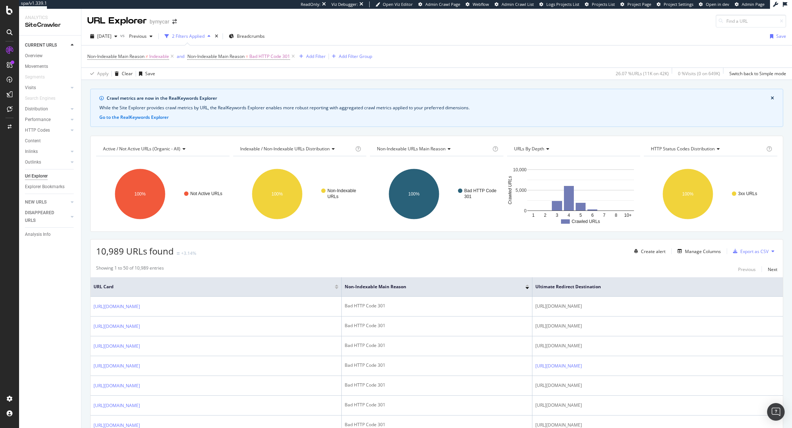
click at [362, 246] on div "10,989 URLs found +3.14% Create alert Manage Columns Export as CSV" at bounding box center [437, 248] width 692 height 18
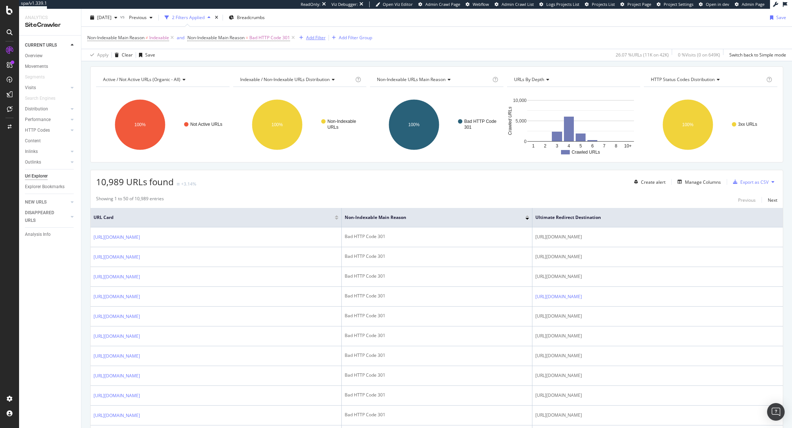
click at [306, 36] on div "button" at bounding box center [301, 38] width 10 height 4
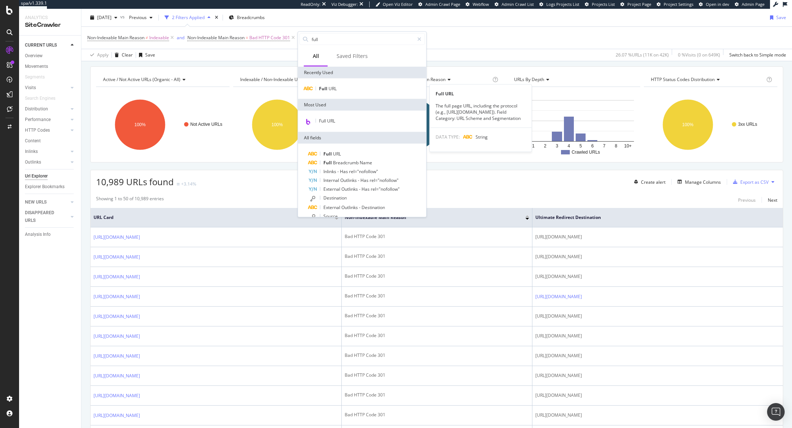
type input "full"
click at [333, 84] on div "Full URL Full URL The full page URL, including the protocol (e.g., https://www.…" at bounding box center [362, 88] width 128 height 21
click at [333, 91] on span "URL" at bounding box center [332, 88] width 8 height 6
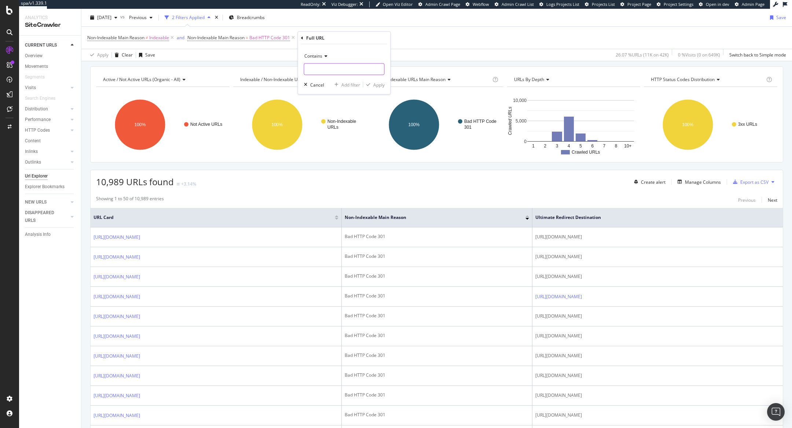
click at [319, 68] on input "text" at bounding box center [344, 69] width 80 height 12
click at [338, 69] on input "?idvehicle" at bounding box center [338, 69] width 69 height 12
type input "?"
click at [374, 83] on div "Apply" at bounding box center [378, 84] width 11 height 6
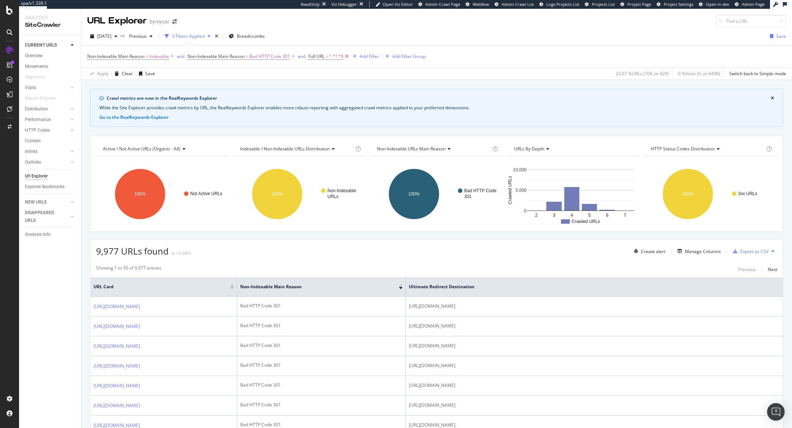
click at [349, 54] on icon at bounding box center [347, 56] width 6 height 7
click at [312, 59] on div "Add Filter" at bounding box center [315, 56] width 19 height 6
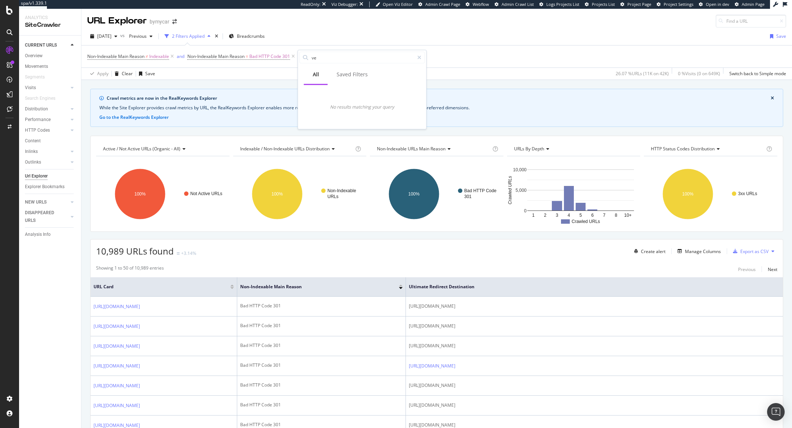
type input "v"
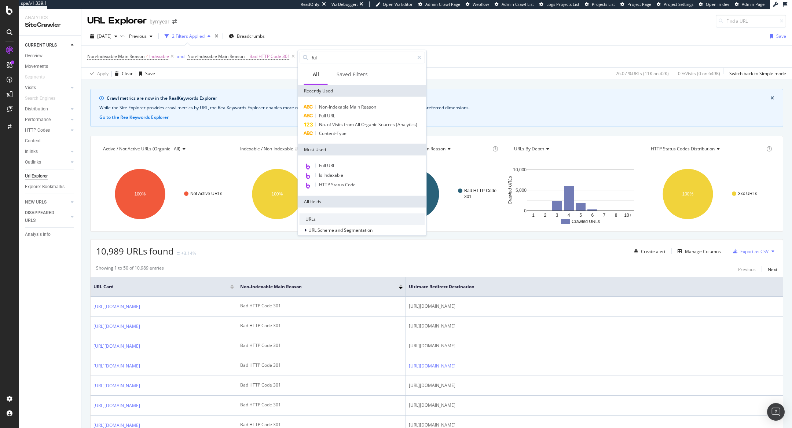
type input "full"
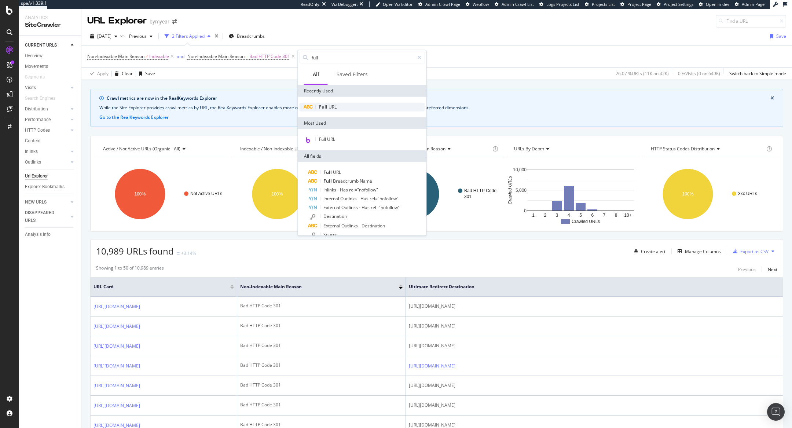
click at [319, 104] on span "Full" at bounding box center [324, 107] width 10 height 6
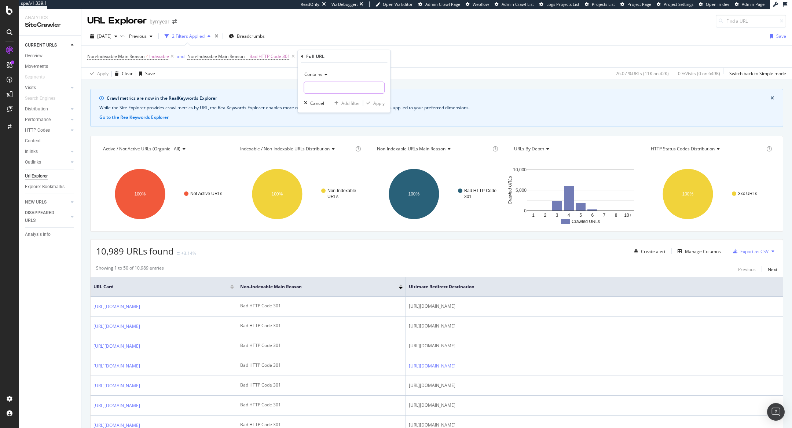
click at [322, 89] on input "text" at bounding box center [344, 88] width 80 height 12
type input "?"
click at [370, 102] on icon "button" at bounding box center [368, 103] width 4 height 4
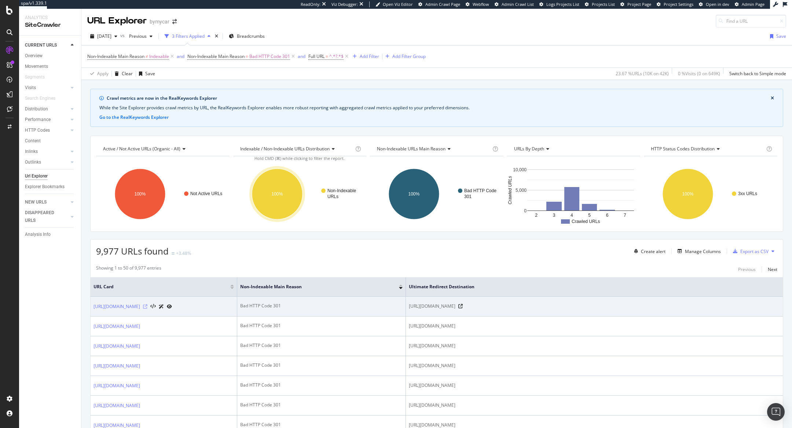
click at [147, 285] on icon at bounding box center [145, 306] width 4 height 4
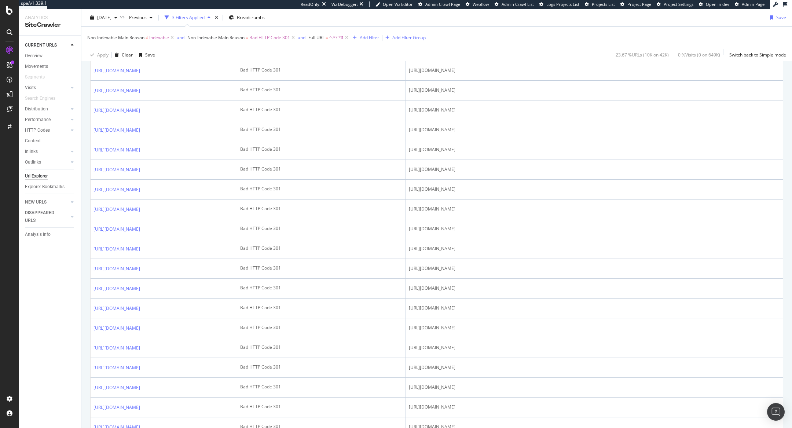
scroll to position [1016, 0]
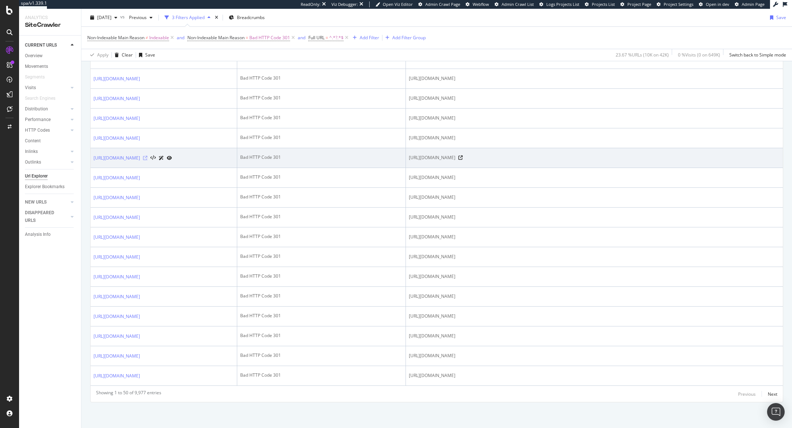
click at [147, 160] on icon at bounding box center [145, 158] width 4 height 4
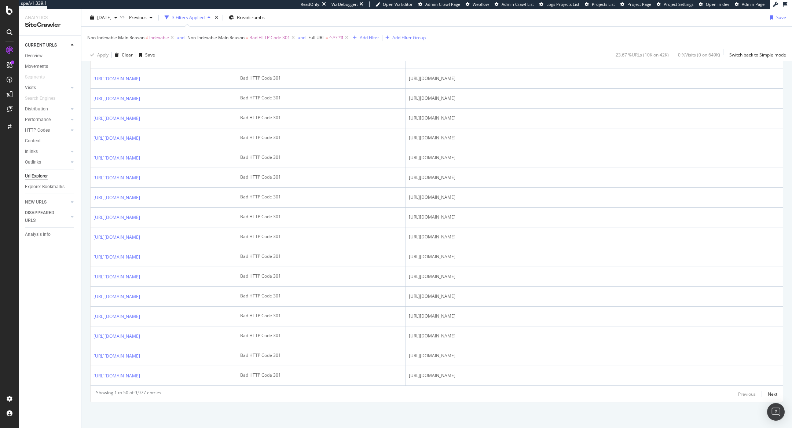
scroll to position [1243, 0]
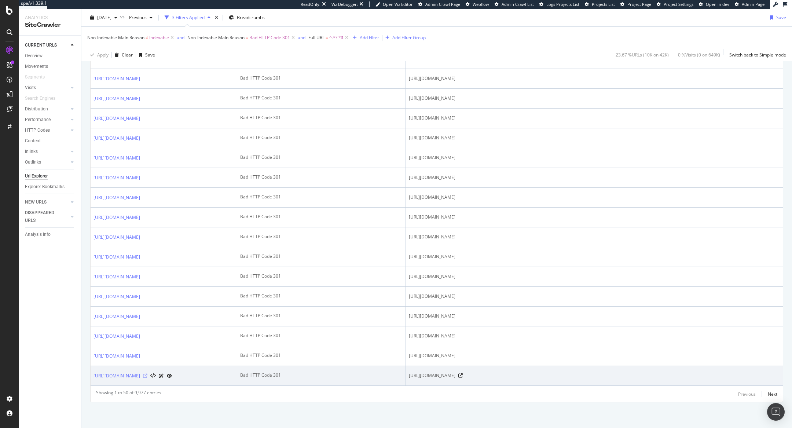
click at [147, 285] on icon at bounding box center [145, 376] width 4 height 4
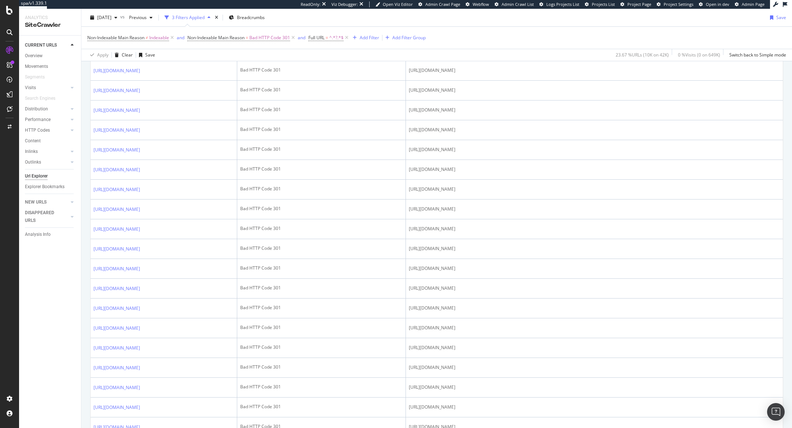
scroll to position [0, 0]
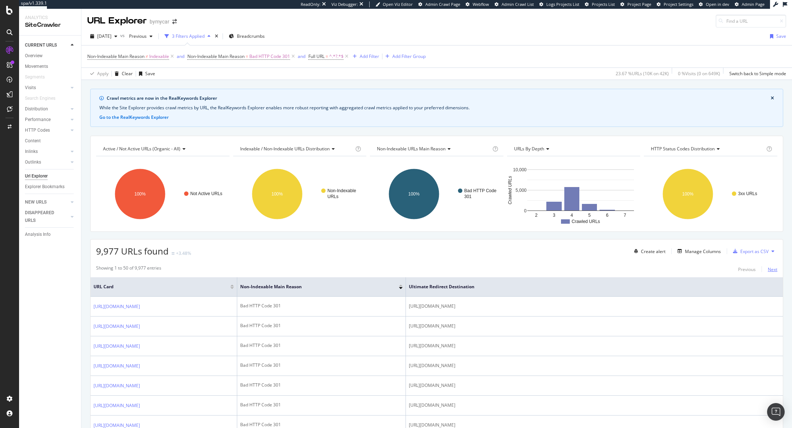
click at [528, 267] on div "Next" at bounding box center [773, 269] width 10 height 6
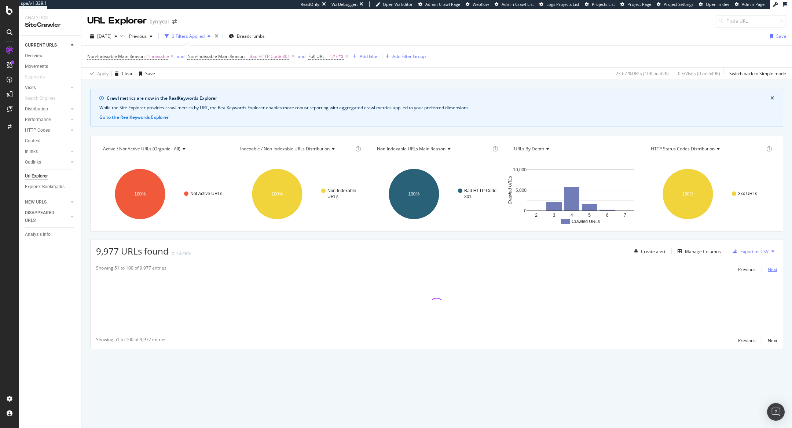
click at [528, 267] on div "Next" at bounding box center [773, 269] width 10 height 6
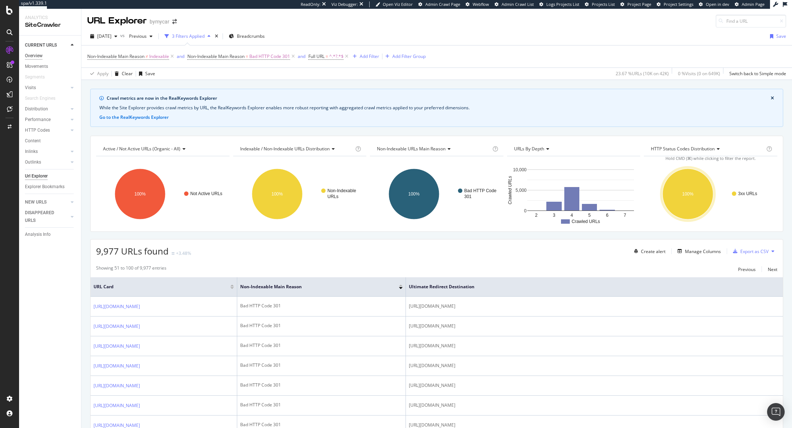
click at [37, 57] on div "Overview" at bounding box center [34, 56] width 18 height 8
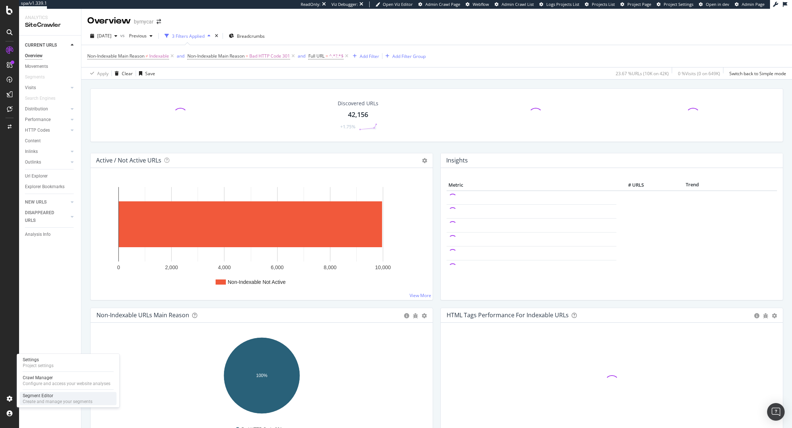
click at [44, 285] on div "Segment Editor" at bounding box center [58, 396] width 70 height 6
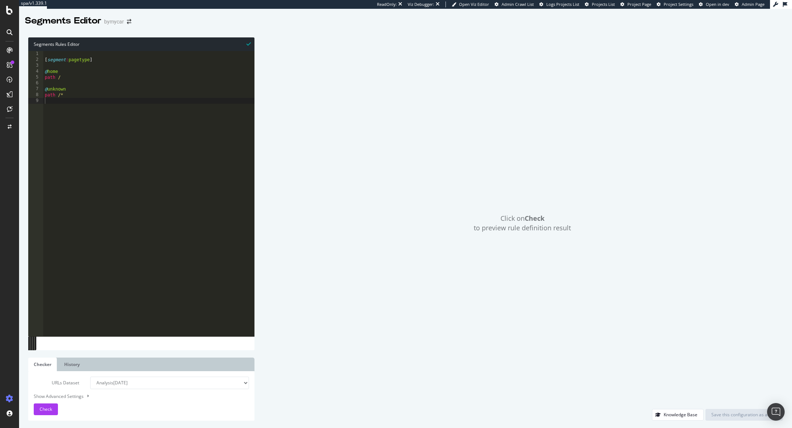
click at [65, 88] on div "[ segment : pagetype ] @ home path / @ unknown path /*" at bounding box center [148, 199] width 211 height 297
type textarea "@others"
click at [43, 285] on span "Check" at bounding box center [46, 409] width 12 height 6
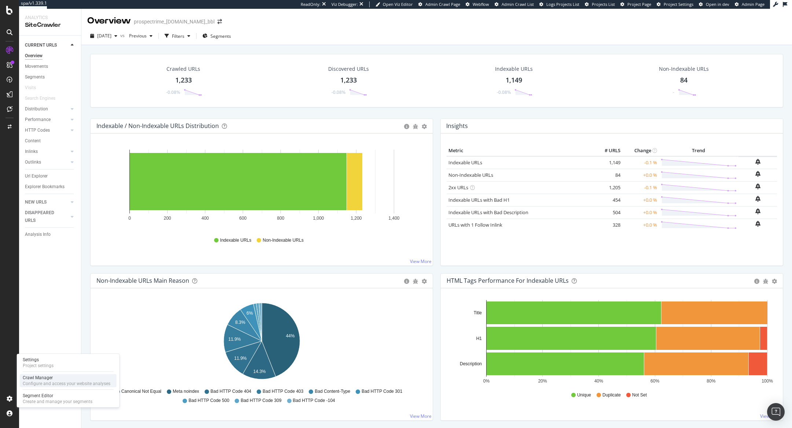
click at [36, 383] on div "Configure and access your website analyses" at bounding box center [67, 384] width 88 height 6
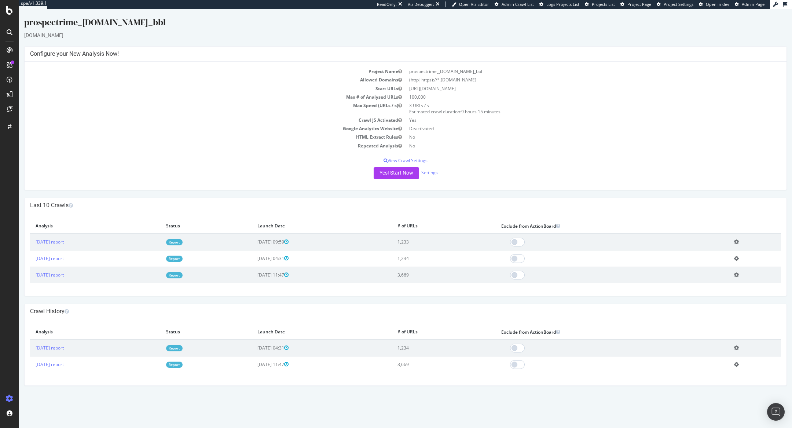
click at [183, 275] on link "Report" at bounding box center [174, 275] width 16 height 6
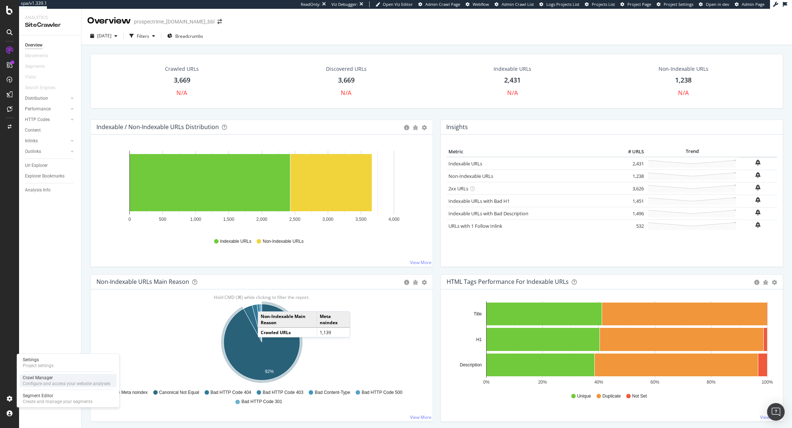
click at [31, 382] on div "Configure and access your website analyses" at bounding box center [67, 384] width 88 height 6
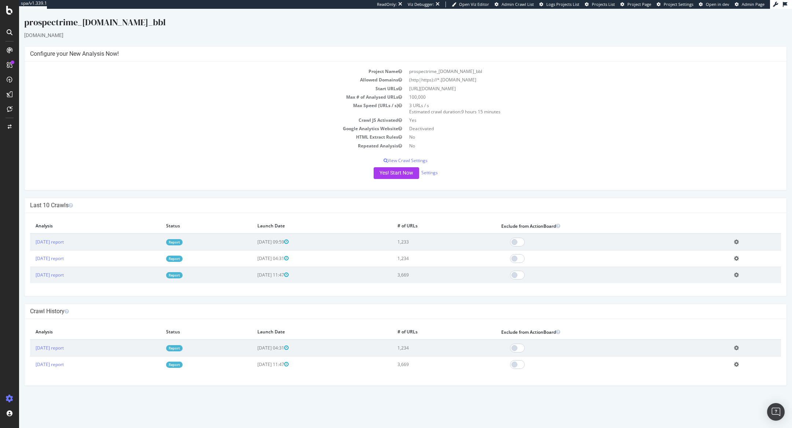
click at [216, 238] on td "Report" at bounding box center [206, 242] width 91 height 17
click at [183, 239] on link "Report" at bounding box center [174, 242] width 16 height 6
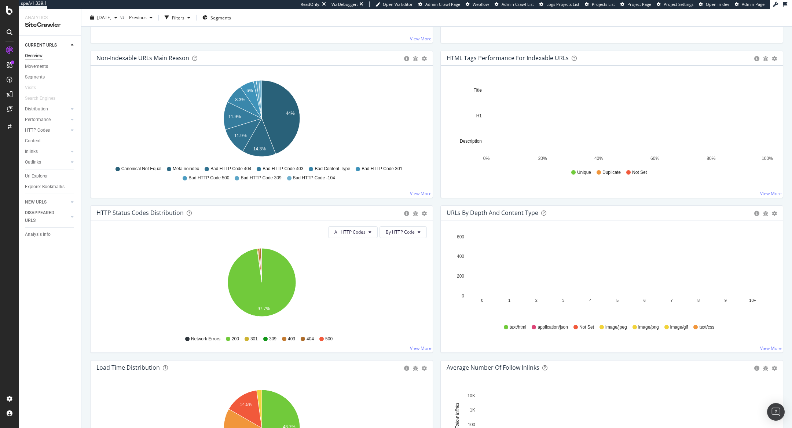
scroll to position [225, 0]
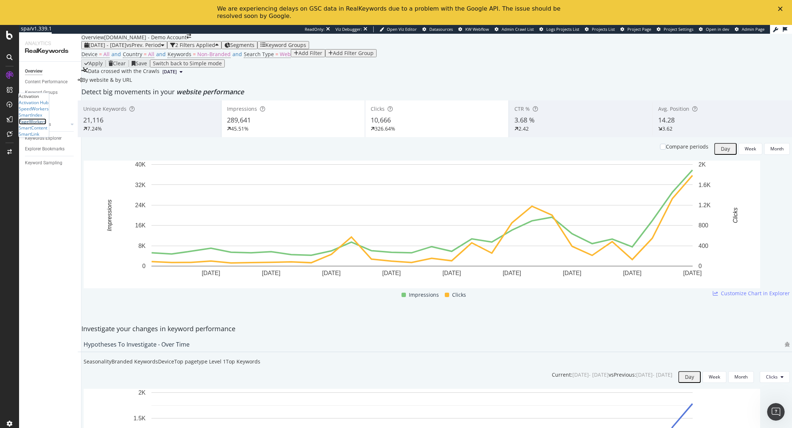
click at [46, 124] on div "PageWorkers" at bounding box center [32, 121] width 27 height 6
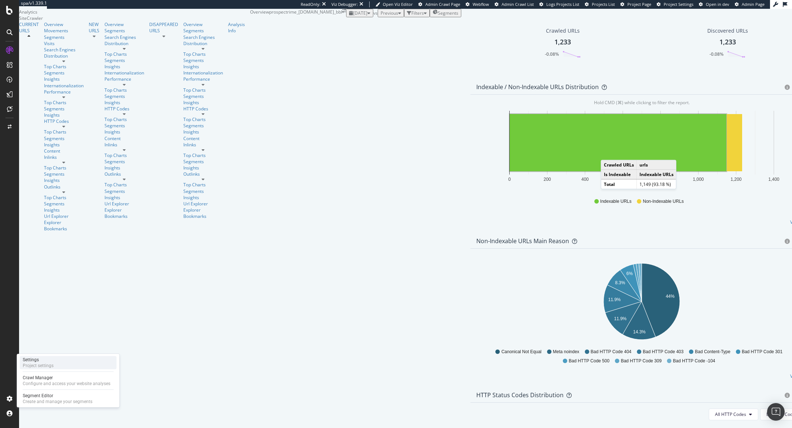
click at [37, 368] on div "Project settings" at bounding box center [38, 366] width 31 height 6
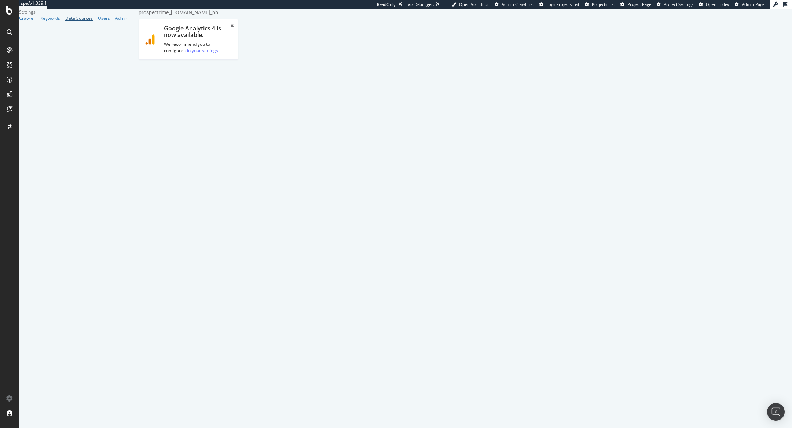
click at [65, 21] on div "Data Sources" at bounding box center [78, 18] width 27 height 6
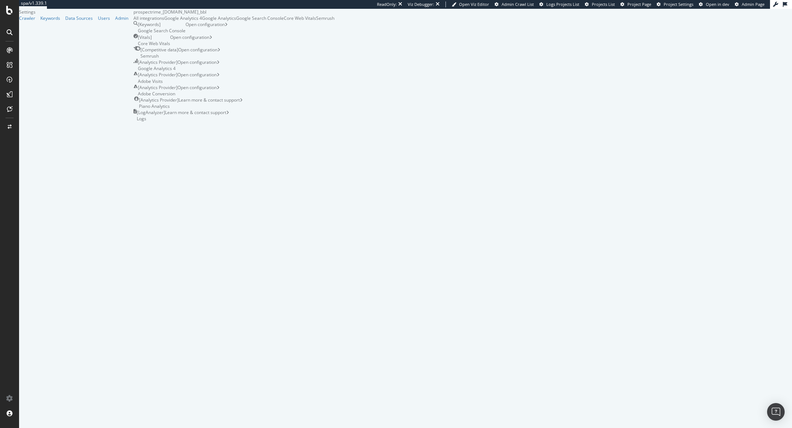
click at [182, 21] on div "Google Analytics 4" at bounding box center [183, 18] width 38 height 6
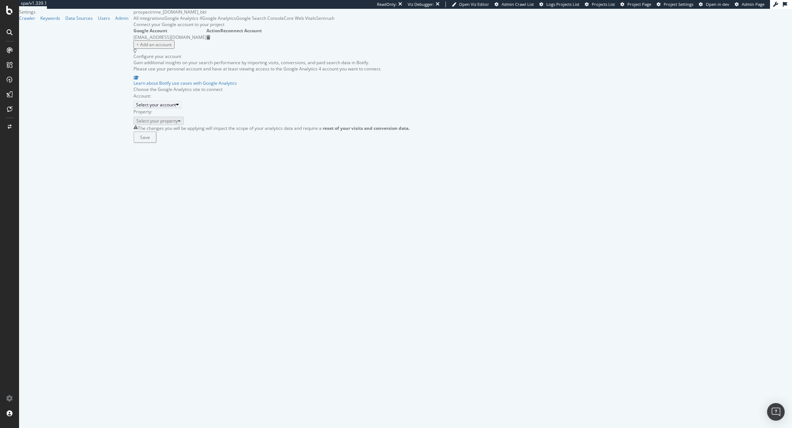
click at [163, 108] on div "Select your account" at bounding box center [156, 105] width 40 height 6
click at [179, 132] on div "*[DOMAIN_NAME] Asmodee [GEOGRAPHIC_DATA] SANA Insider KaveHome Kelkoo CSSs Le […" at bounding box center [157, 156] width 71 height 51
click at [167, 138] on div "*SOLLYAZAR.COM" at bounding box center [157, 135] width 70 height 6
click at [164, 124] on div "Select your property" at bounding box center [158, 120] width 44 height 6
click at [180, 169] on div "Site sollyazar.com - GA4" at bounding box center [151, 165] width 58 height 6
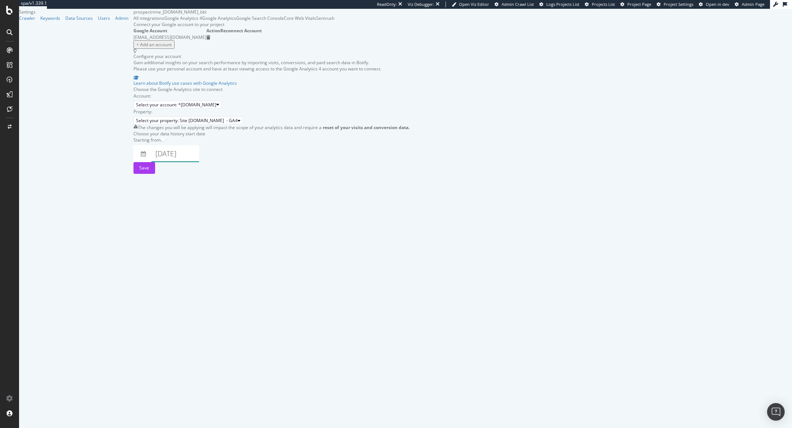
click at [164, 162] on input "2025 October 7th" at bounding box center [175, 153] width 48 height 17
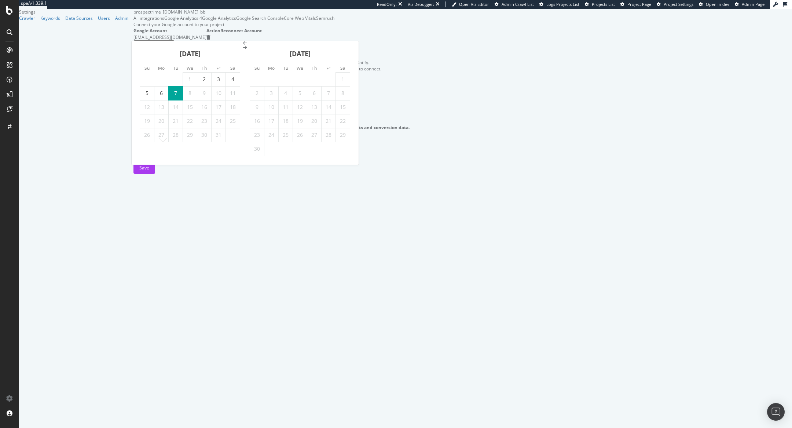
click at [243, 45] on icon "Move backward to switch to the previous month." at bounding box center [245, 43] width 4 height 4
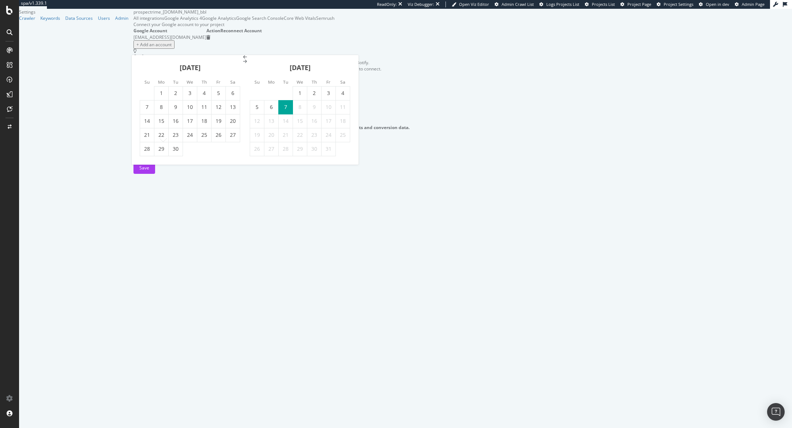
click at [143, 57] on div "September 2025 1 2 3 4 5 6 7 8 9 10 11 12 13 14 15 16 17 18 19 20 21 22 23 24 2…" at bounding box center [245, 110] width 227 height 110
click at [143, 57] on div "September 2025" at bounding box center [190, 70] width 100 height 31
click at [243, 59] on icon "Move backward to switch to the previous month." at bounding box center [245, 57] width 4 height 4
click at [145, 45] on div "August 2025" at bounding box center [190, 56] width 100 height 31
click at [243, 45] on icon "Move backward to switch to the previous month." at bounding box center [245, 43] width 4 height 4
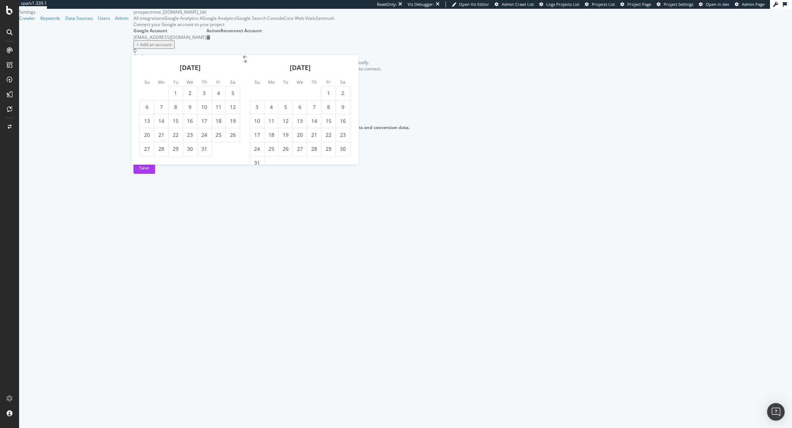
click at [243, 59] on icon "Move backward to switch to the previous month." at bounding box center [245, 57] width 4 height 4
click at [243, 45] on icon "Move backward to switch to the previous month." at bounding box center [245, 43] width 4 height 4
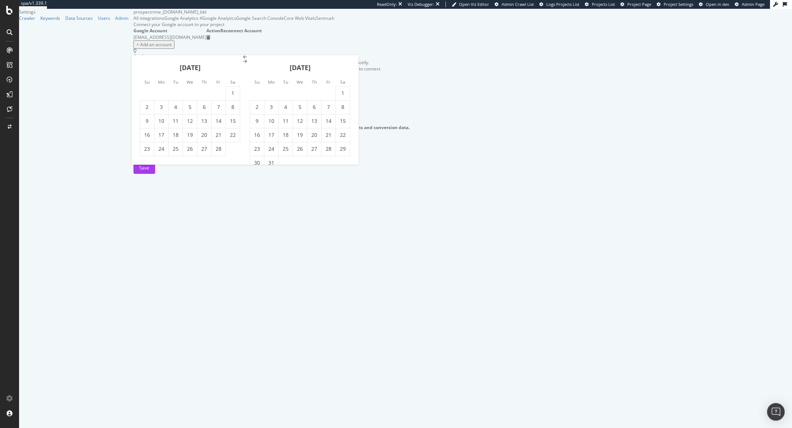
click at [243, 59] on icon "Move backward to switch to the previous month." at bounding box center [245, 57] width 4 height 4
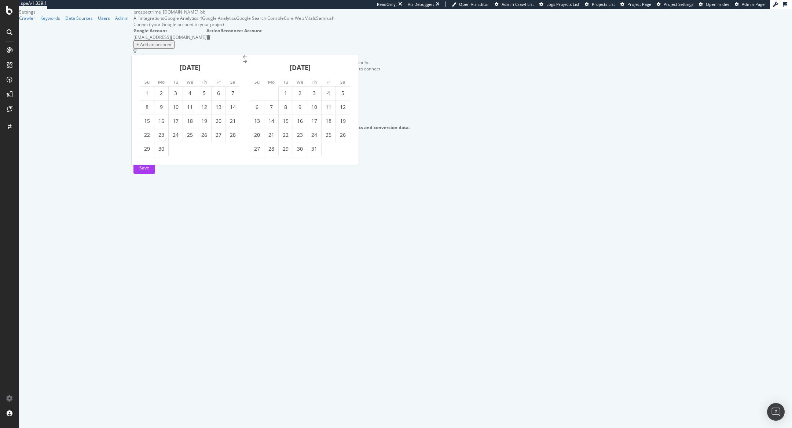
click at [243, 59] on icon "Move backward to switch to the previous month." at bounding box center [245, 57] width 4 height 4
click at [142, 70] on li "Su" at bounding box center [147, 67] width 14 height 7
click at [243, 45] on icon "Move backward to switch to the previous month." at bounding box center [245, 43] width 4 height 4
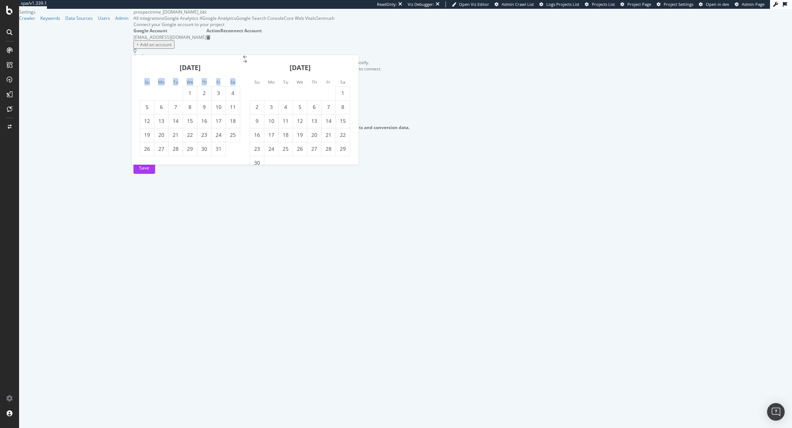
click at [243, 59] on icon "Move backward to switch to the previous month." at bounding box center [245, 57] width 4 height 4
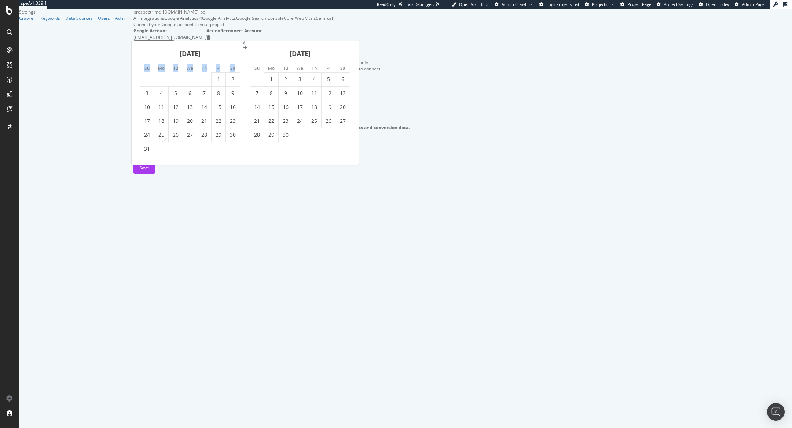
click at [243, 45] on icon "Move backward to switch to the previous month." at bounding box center [245, 43] width 4 height 4
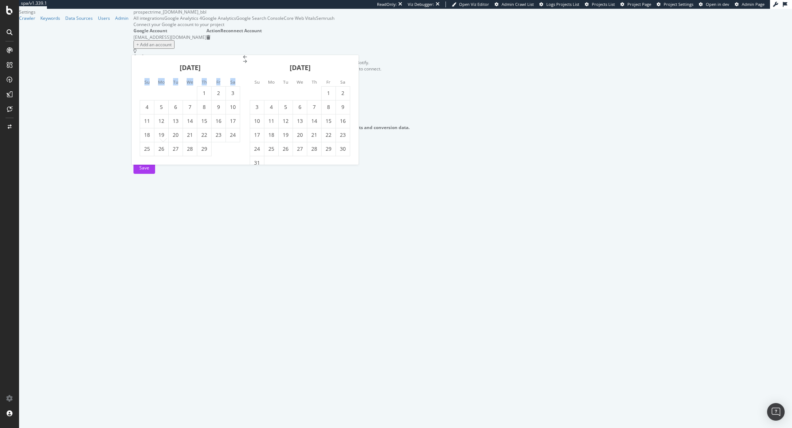
click at [243, 59] on icon "Move backward to switch to the previous month." at bounding box center [245, 57] width 4 height 4
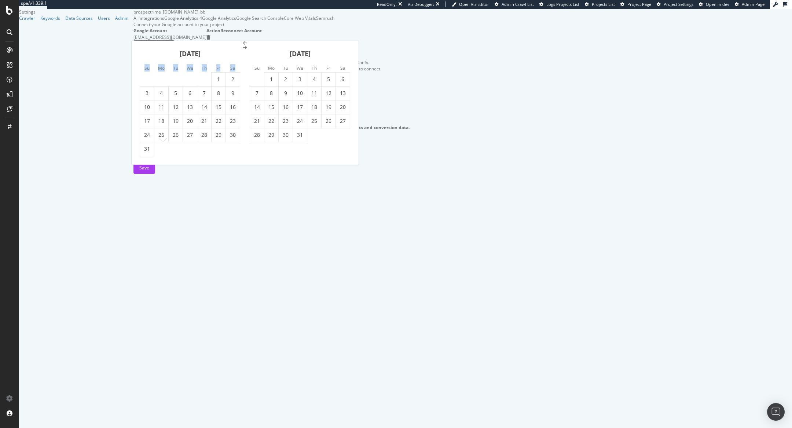
click at [243, 45] on icon "Move backward to switch to the previous month." at bounding box center [245, 43] width 4 height 4
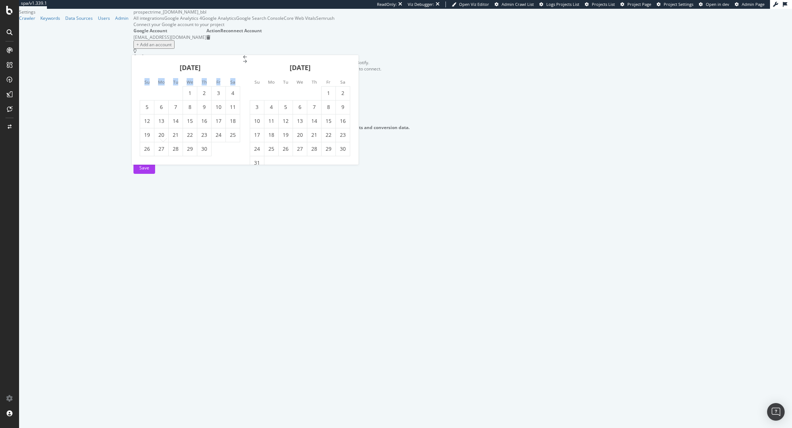
click at [243, 59] on icon "Move backward to switch to the previous month." at bounding box center [245, 57] width 4 height 4
click at [142, 63] on div "October 2023" at bounding box center [190, 70] width 100 height 31
click at [243, 59] on icon "Move backward to switch to the previous month." at bounding box center [245, 57] width 4 height 4
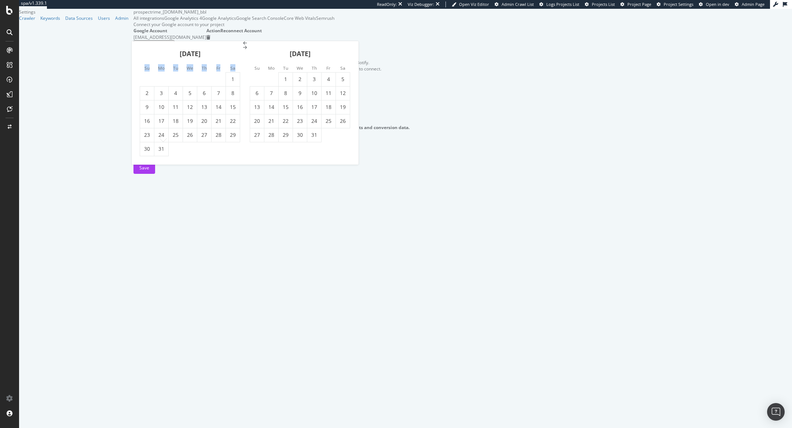
click at [243, 45] on icon "Move backward to switch to the previous month." at bounding box center [245, 43] width 4 height 4
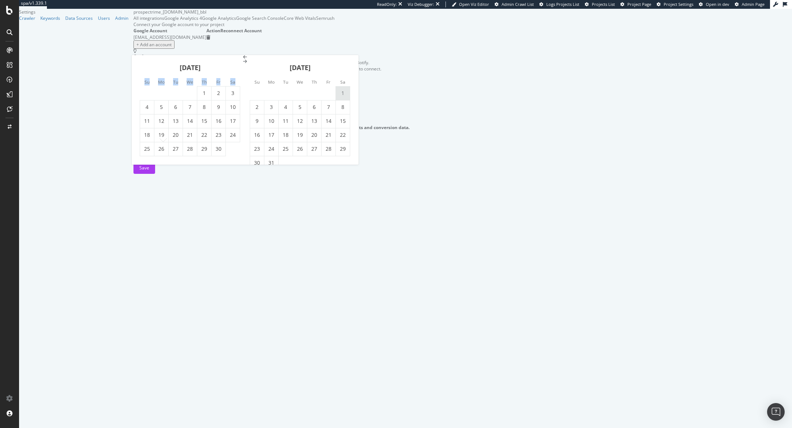
click at [343, 92] on td "1" at bounding box center [343, 93] width 14 height 14
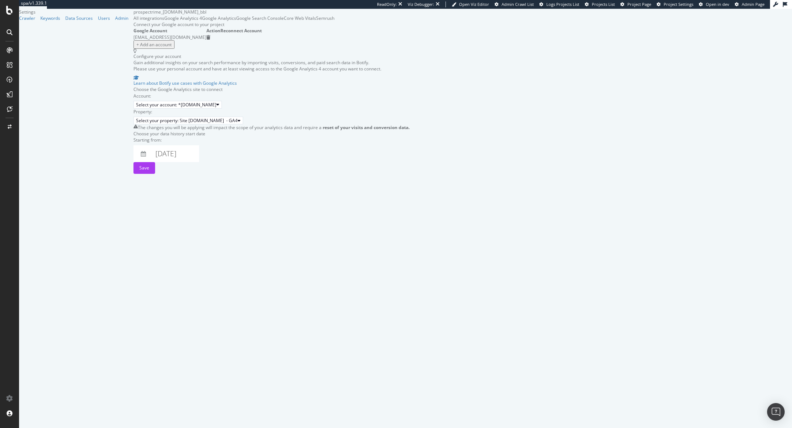
click at [156, 183] on body "spa/v1.339.1 ReadOnly: Viz Debugger: Open Viz Editor Admin Crawl List Logs Proj…" at bounding box center [396, 214] width 792 height 428
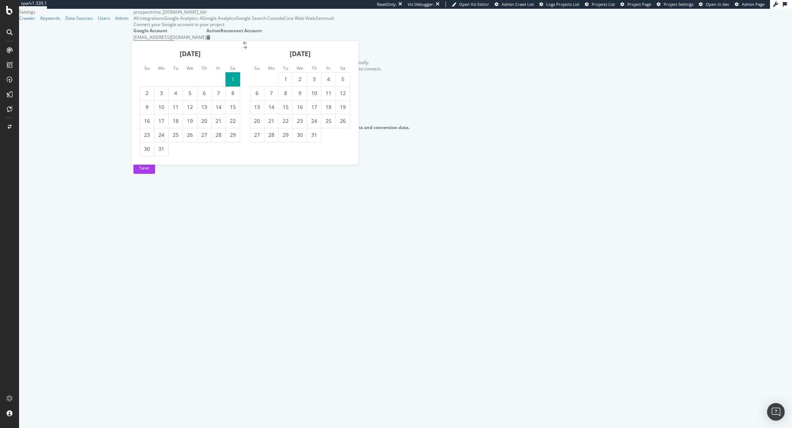
click at [243, 45] on icon "Move backward to switch to the previous month." at bounding box center [245, 43] width 4 height 4
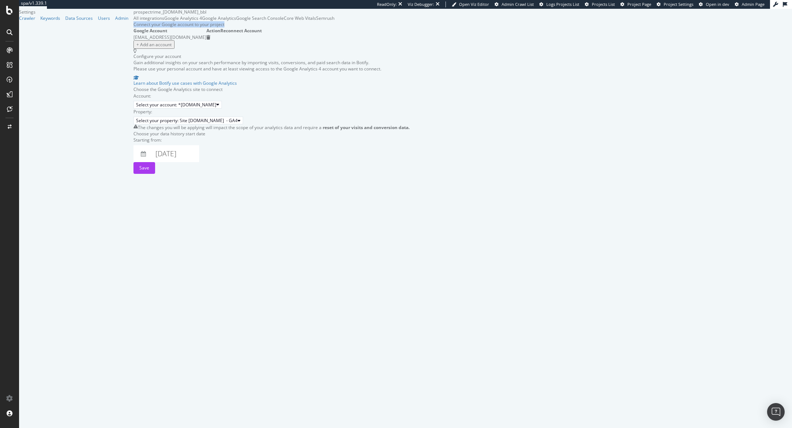
click at [142, 50] on div "Connect your Google account to your project Google Account Action Reconnect Acc…" at bounding box center [271, 97] width 276 height 152
click at [176, 162] on input "2023 July 1st" at bounding box center [175, 153] width 48 height 17
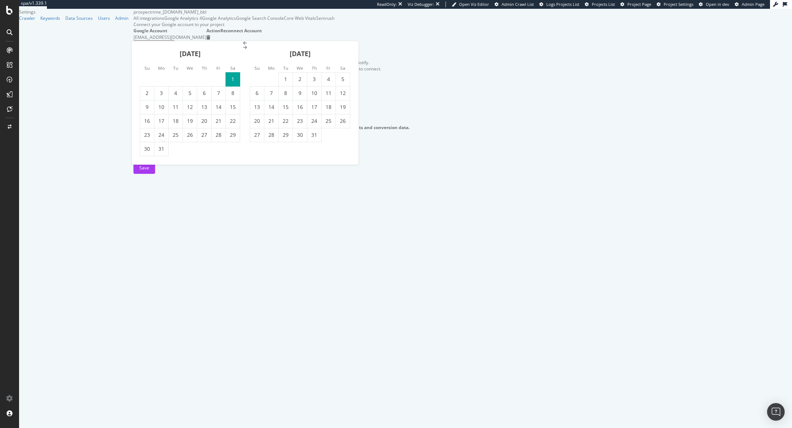
click at [243, 45] on icon "Move backward to switch to the previous month." at bounding box center [245, 43] width 4 height 4
click at [243, 59] on icon "Move backward to switch to the previous month." at bounding box center [245, 57] width 4 height 4
click at [243, 45] on icon "Move backward to switch to the previous month." at bounding box center [245, 43] width 4 height 4
click at [243, 59] on icon "Move backward to switch to the previous month." at bounding box center [245, 57] width 4 height 4
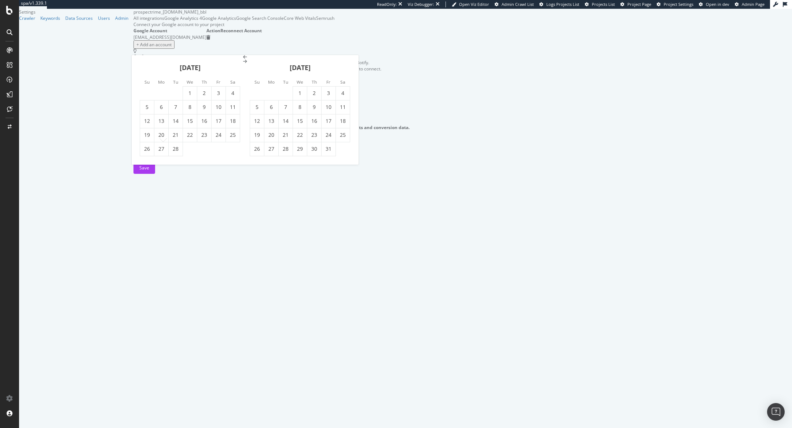
click at [243, 59] on icon "Move backward to switch to the previous month." at bounding box center [245, 57] width 4 height 4
click at [148, 91] on td "1" at bounding box center [147, 93] width 14 height 14
type input "2023 January 1st"
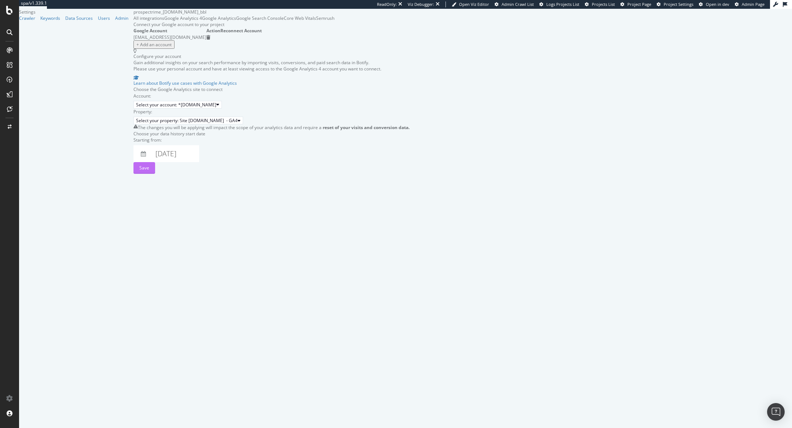
click at [149, 171] on div "Save" at bounding box center [144, 168] width 10 height 6
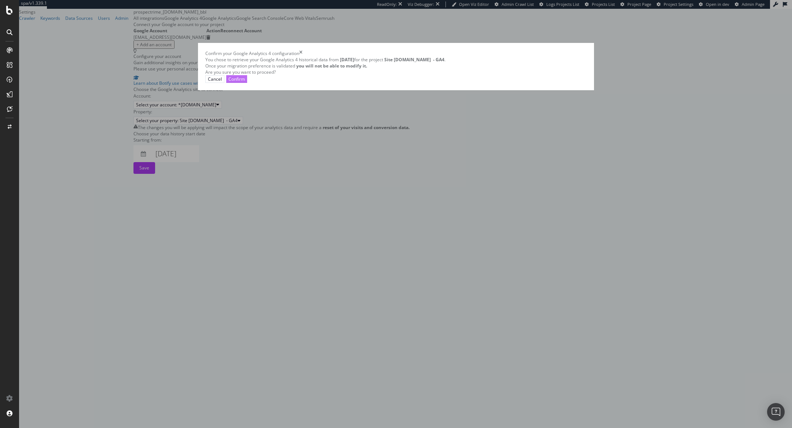
click at [245, 82] on div "Confirm" at bounding box center [236, 79] width 16 height 6
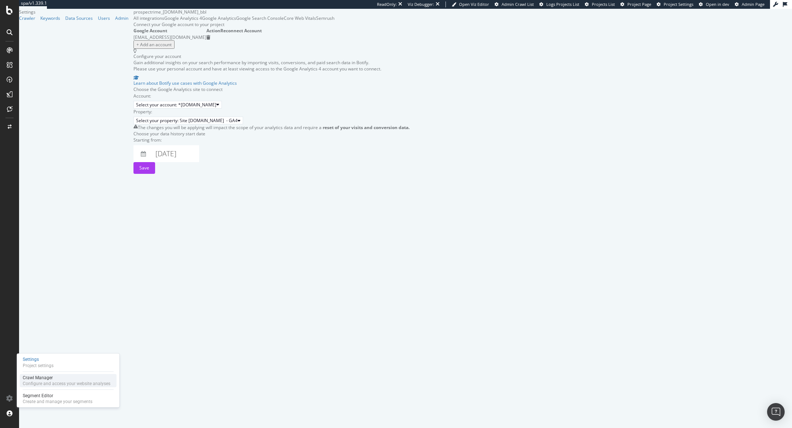
click at [36, 378] on div "Crawl Manager" at bounding box center [67, 378] width 88 height 6
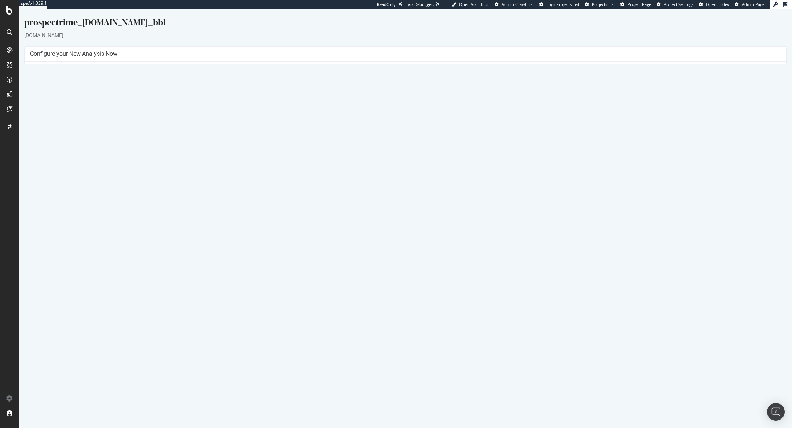
click at [393, 173] on button "Yes! Start Now" at bounding box center [396, 173] width 45 height 12
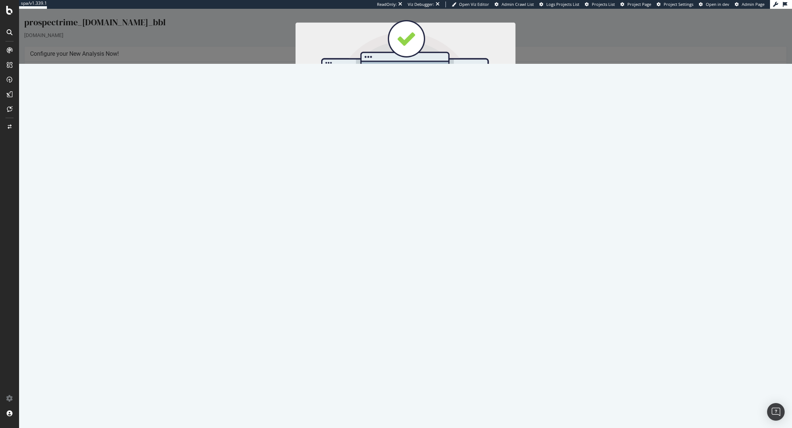
click at [426, 128] on button "Start Now" at bounding box center [419, 130] width 32 height 12
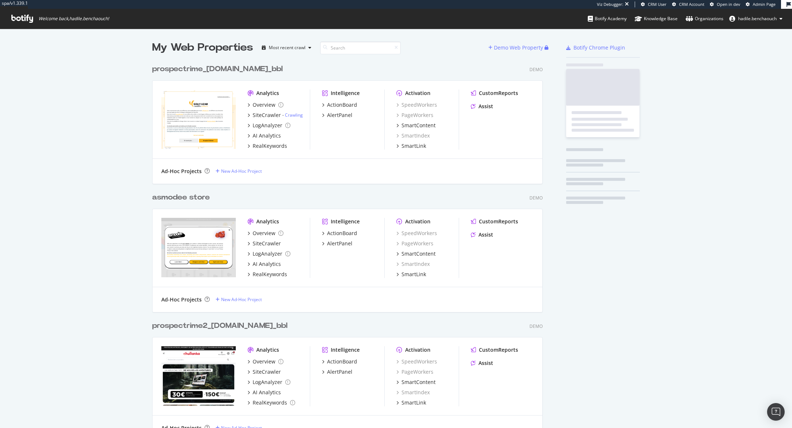
scroll to position [8306, 396]
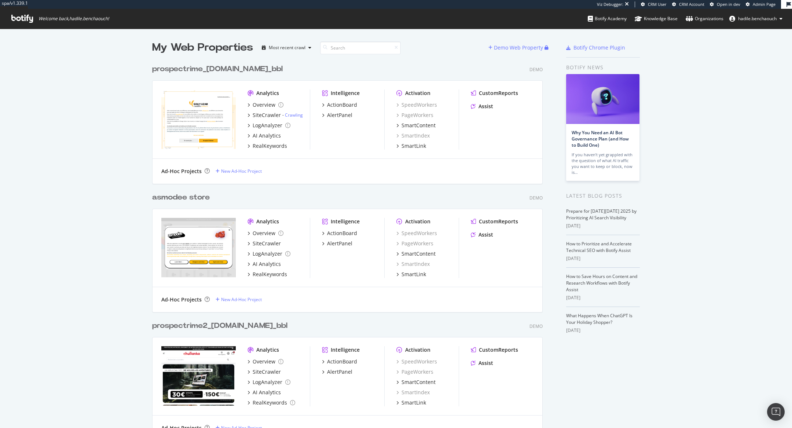
click at [756, 7] on link "Admin Page" at bounding box center [761, 4] width 30 height 6
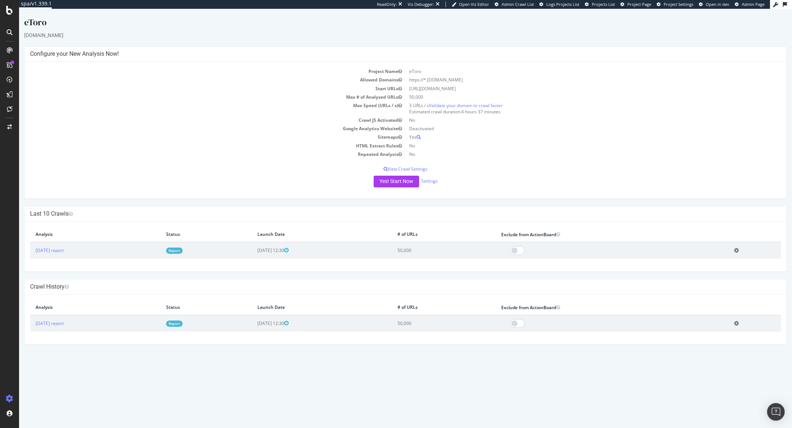
click at [183, 247] on link "Report" at bounding box center [174, 250] width 16 height 6
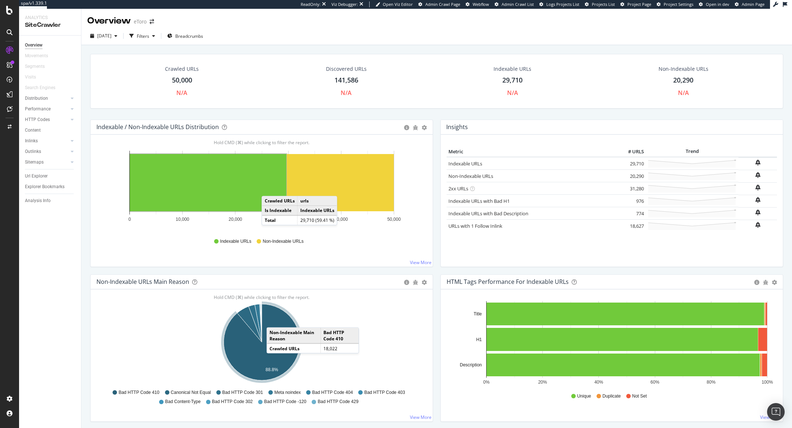
click at [274, 319] on icon "A chart." at bounding box center [262, 342] width 76 height 76
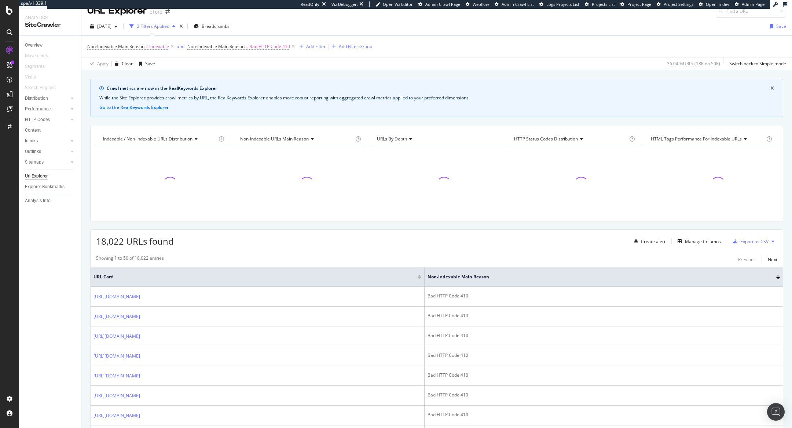
scroll to position [9, 0]
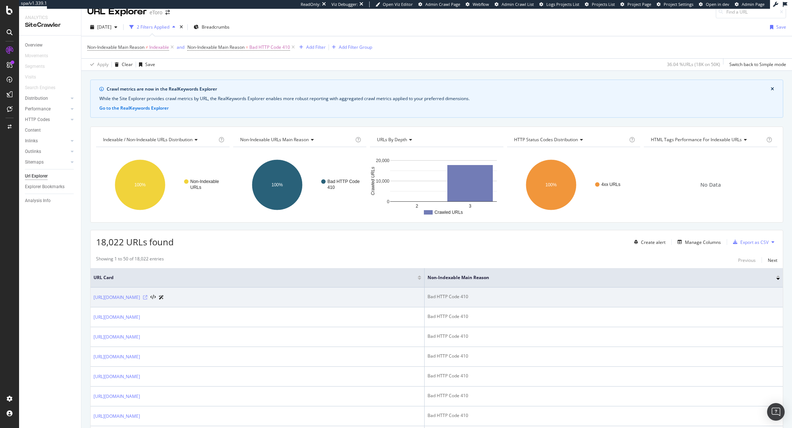
click at [147, 295] on icon at bounding box center [145, 297] width 4 height 4
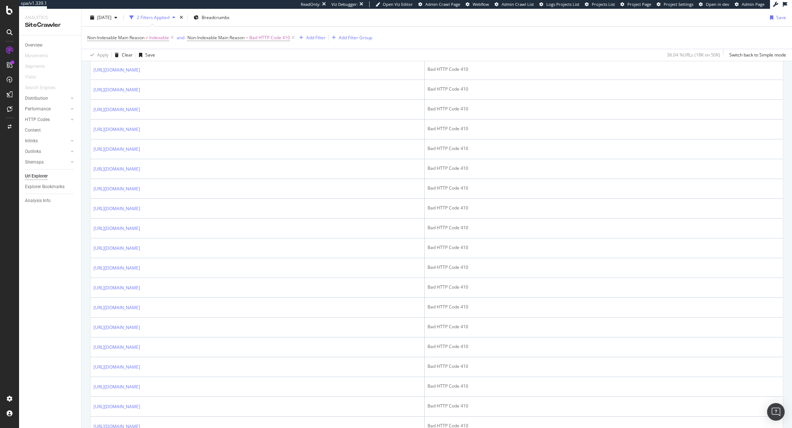
scroll to position [0, 0]
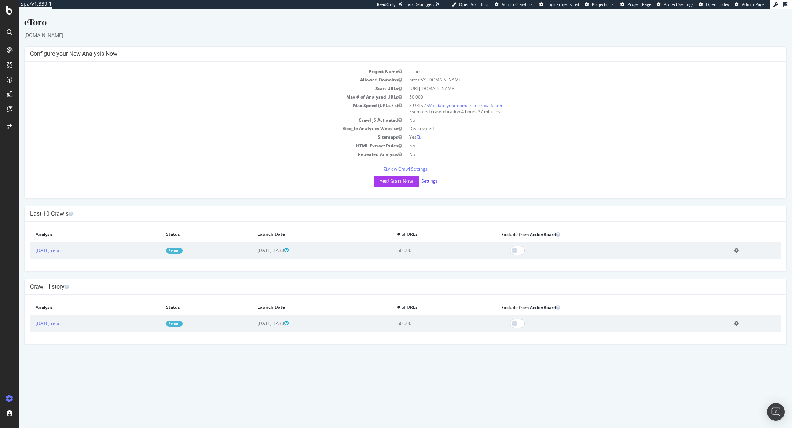
click at [427, 179] on link "Settings" at bounding box center [429, 181] width 16 height 6
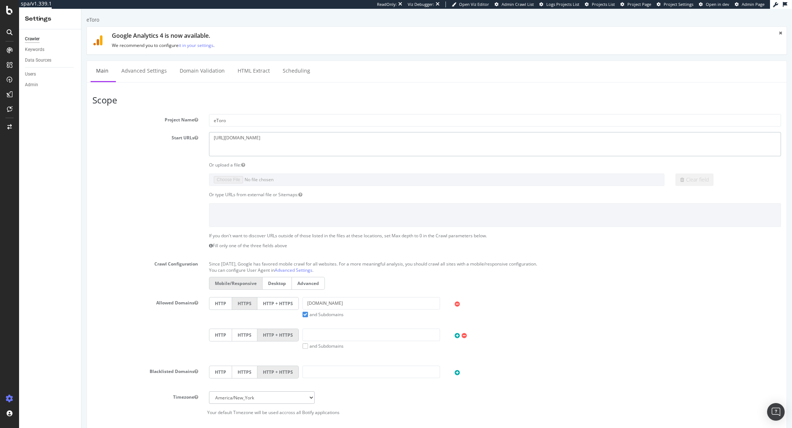
click at [246, 138] on textarea "[URL][DOMAIN_NAME]" at bounding box center [495, 144] width 572 height 24
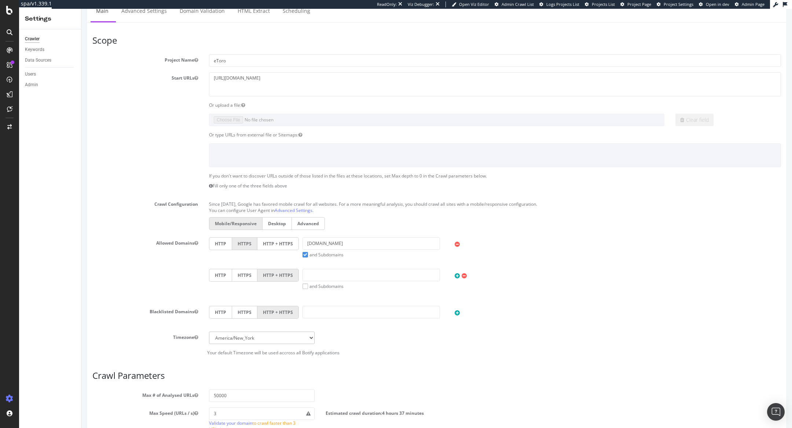
click at [266, 250] on div "HTTP HTTPS HTTP + HTTPS etoro.com and Subdomains User Agent: Mobile Desktop Thi…" at bounding box center [494, 247] width 579 height 21
click at [271, 245] on label "HTTP + HTTPS" at bounding box center [277, 243] width 41 height 13
click at [81, 9] on input "HTTP + HTTPS" at bounding box center [81, 9] width 0 height 0
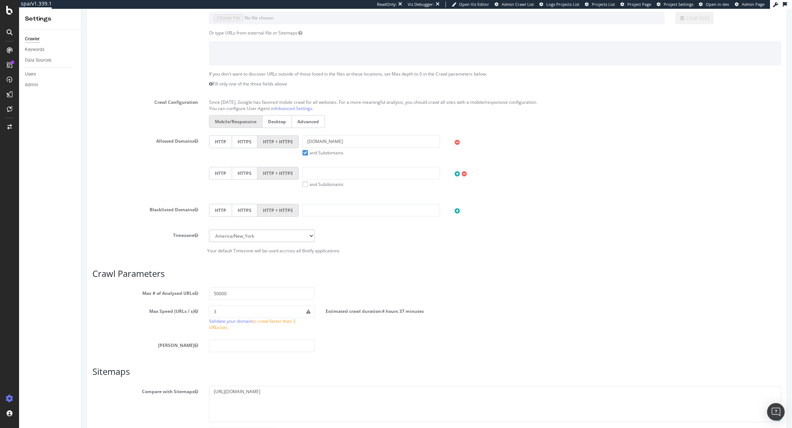
scroll to position [214, 0]
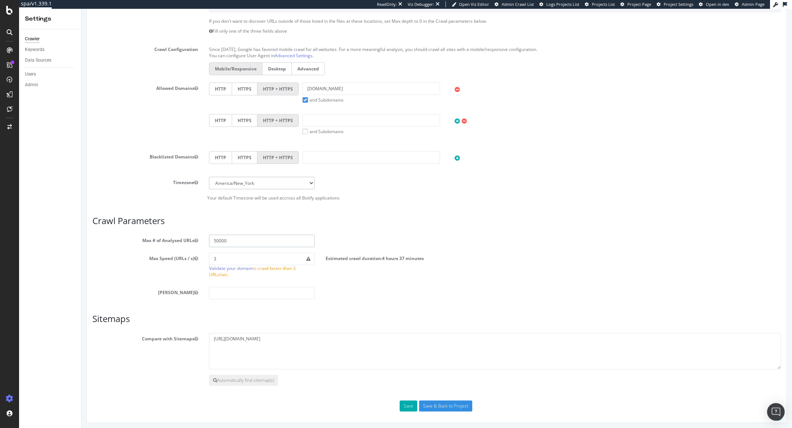
click at [215, 242] on input "50000" at bounding box center [262, 241] width 106 height 12
type input "200000"
click at [410, 400] on button "Save" at bounding box center [409, 405] width 18 height 11
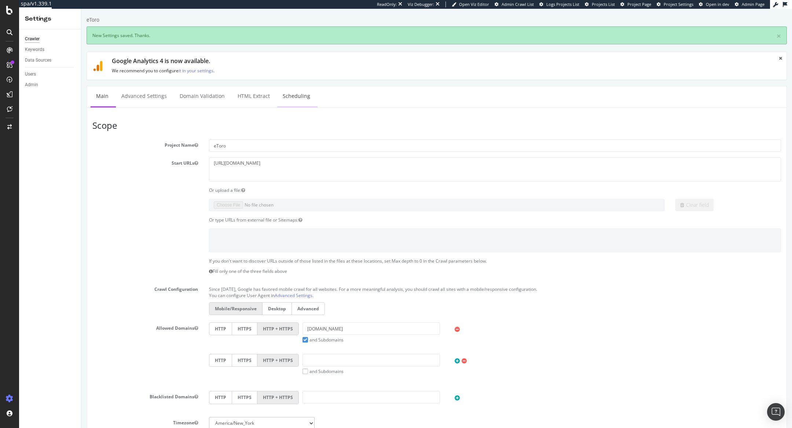
scroll to position [0, 0]
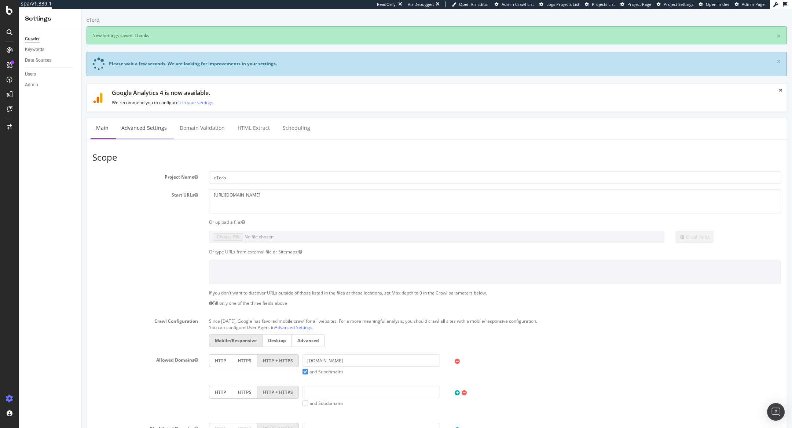
click at [146, 132] on link "Advanced Settings" at bounding box center [144, 128] width 56 height 20
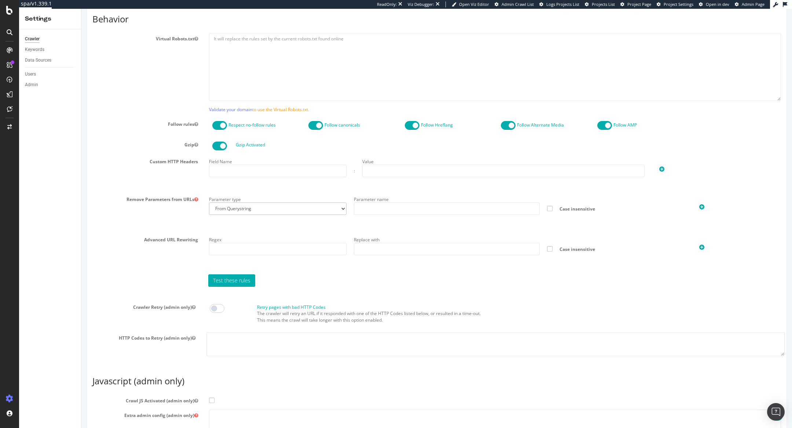
scroll to position [427, 0]
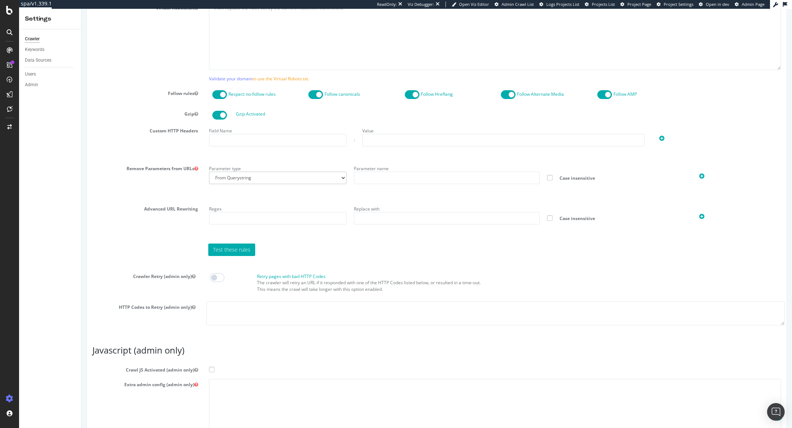
click at [210, 367] on span at bounding box center [211, 369] width 5 height 5
click at [81, 9] on input "Crawl JS Activated (admin only)" at bounding box center [81, 9] width 0 height 0
click at [225, 391] on textarea at bounding box center [495, 413] width 572 height 68
paste textarea "{ "flags": [ "cube" ], "beta": { "pap_mini_rules": [ "+* #everything else" ] } }"
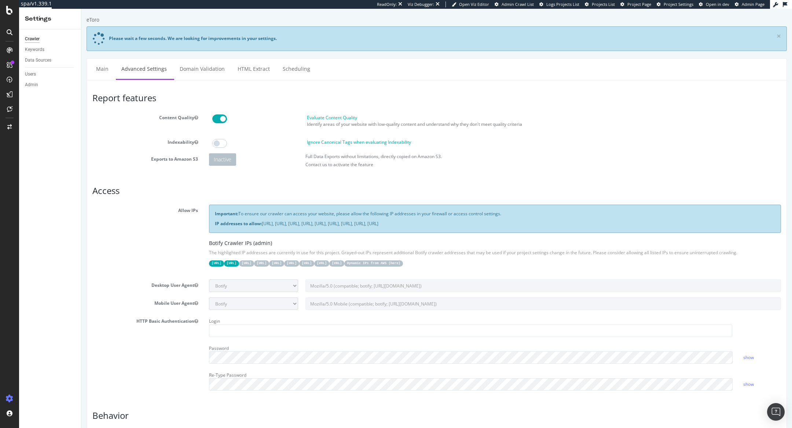
scroll to position [499, 0]
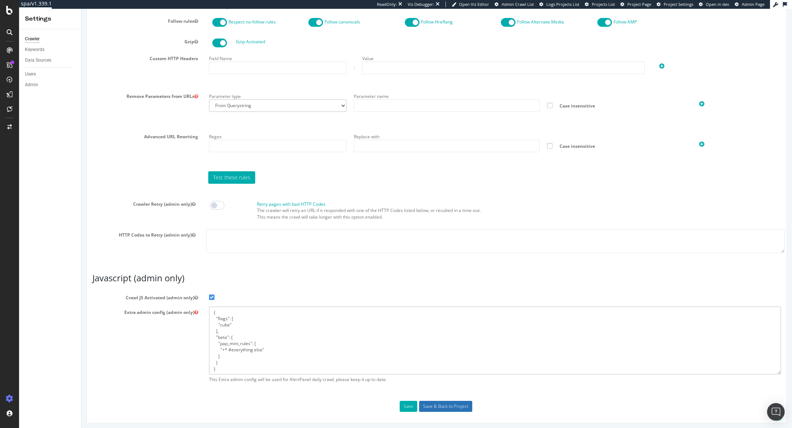
type textarea "{ "flags": [ "cube" ], "beta": { "pap_mini_rules": [ "+* #everything else" ] } }"
click at [464, 406] on input "Save & Back to Project" at bounding box center [445, 406] width 53 height 11
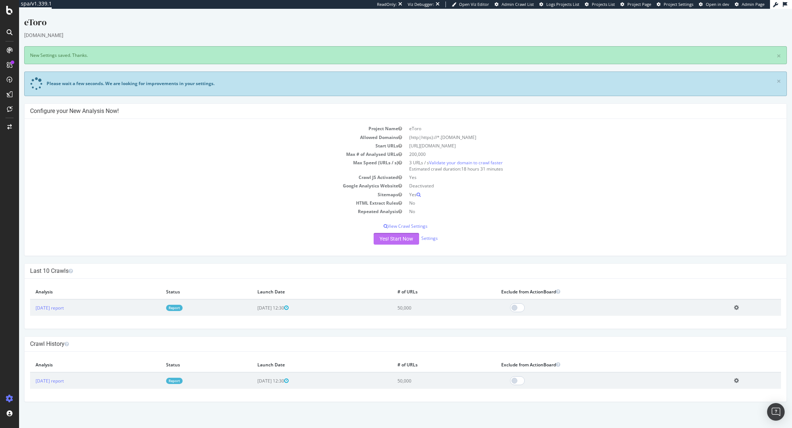
click at [401, 238] on button "Yes! Start Now" at bounding box center [396, 239] width 45 height 12
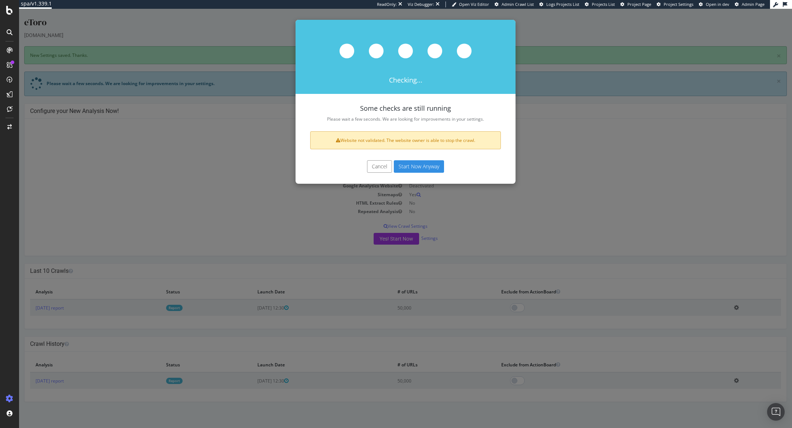
click at [381, 168] on button "Cancel" at bounding box center [379, 166] width 25 height 12
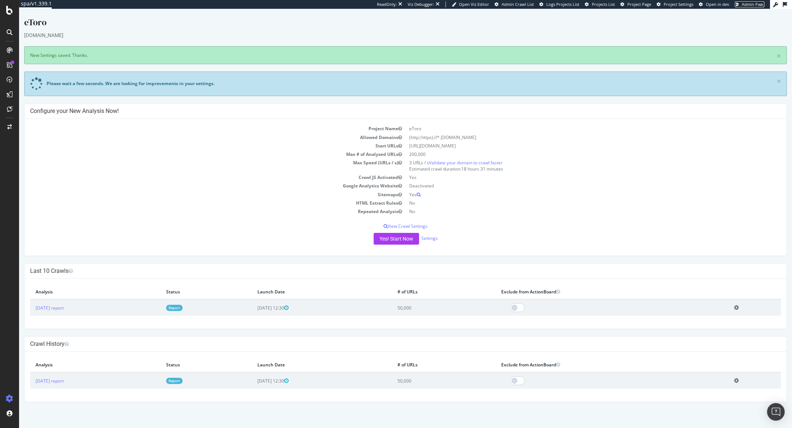
click at [747, 7] on span "Admin Page" at bounding box center [753, 3] width 23 height 5
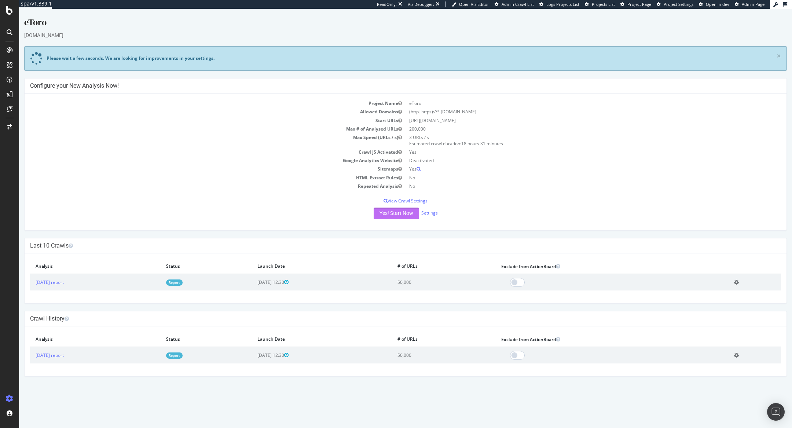
click at [401, 216] on button "Yes! Start Now" at bounding box center [396, 214] width 45 height 12
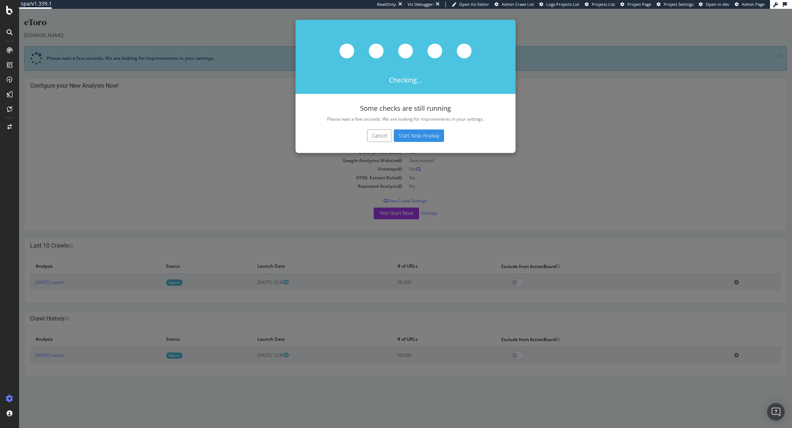
click at [423, 135] on button "Start Now Anyway" at bounding box center [419, 135] width 50 height 12
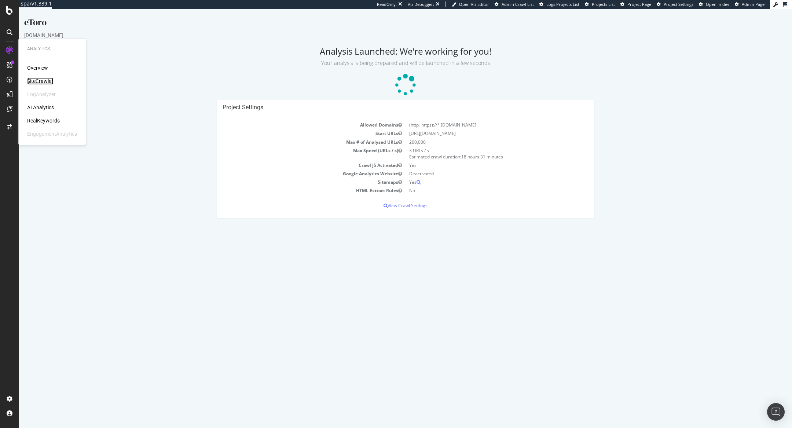
click at [40, 82] on div "SiteCrawler" at bounding box center [40, 80] width 26 height 7
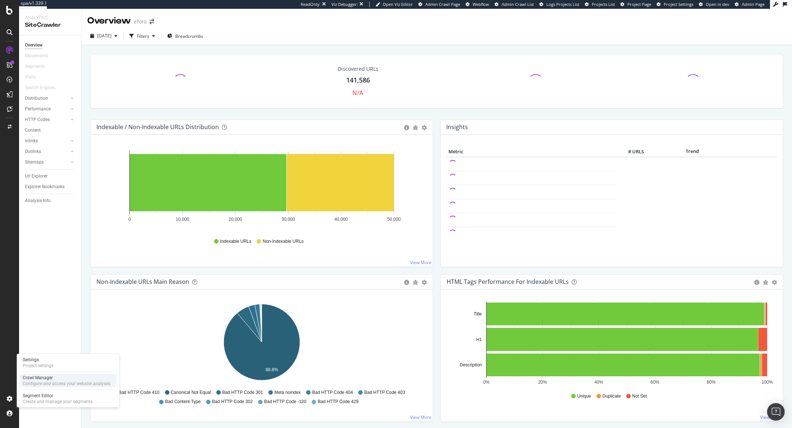
click at [29, 383] on div "Configure and access your website analyses" at bounding box center [67, 384] width 88 height 6
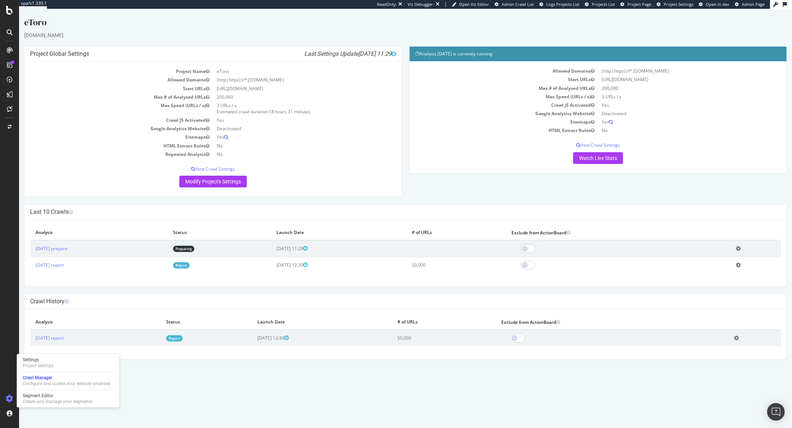
click at [190, 266] on link "Report" at bounding box center [181, 265] width 16 height 6
